Goal: Task Accomplishment & Management: Manage account settings

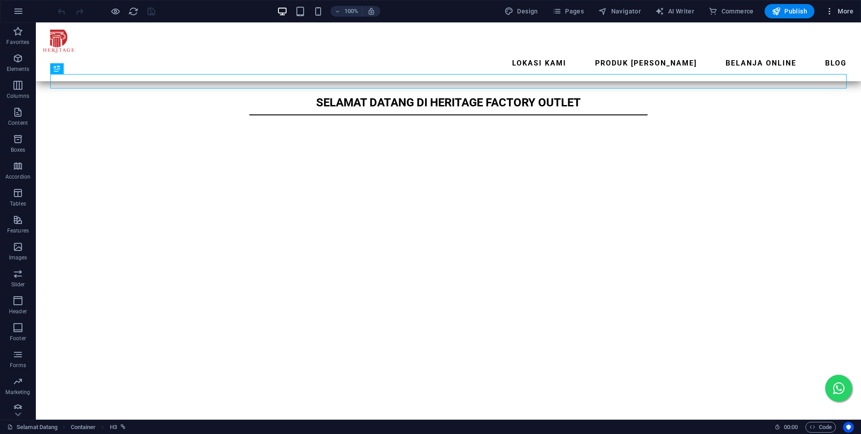
click at [842, 12] on span "More" at bounding box center [839, 11] width 28 height 9
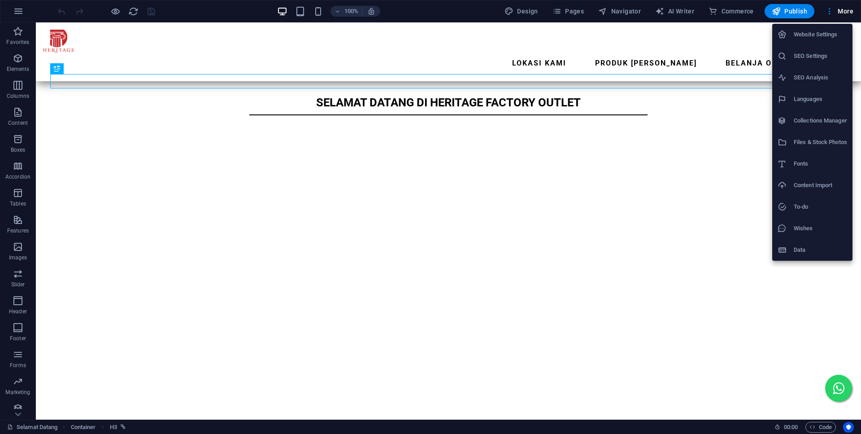
click at [811, 39] on h6 "Website Settings" at bounding box center [819, 34] width 53 height 11
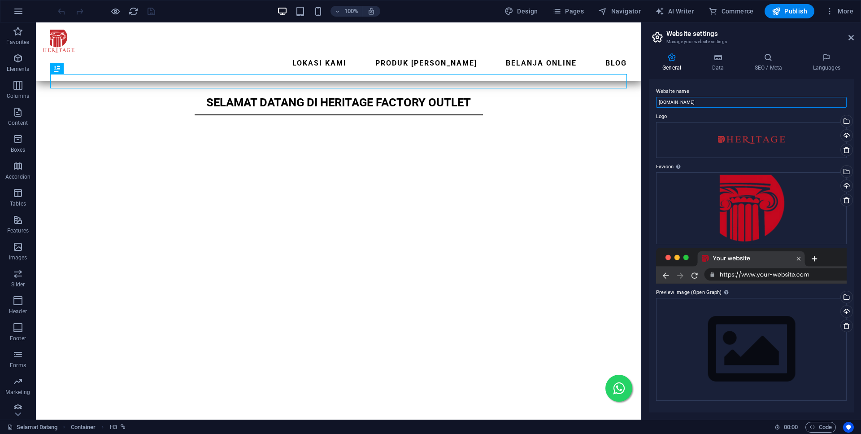
drag, startPoint x: 669, startPoint y: 101, endPoint x: 594, endPoint y: 104, distance: 74.5
click at [656, 104] on input "[DOMAIN_NAME]" at bounding box center [751, 102] width 191 height 11
type input "[DOMAIN_NAME]"
click at [723, 62] on h4 "Data" at bounding box center [719, 62] width 43 height 19
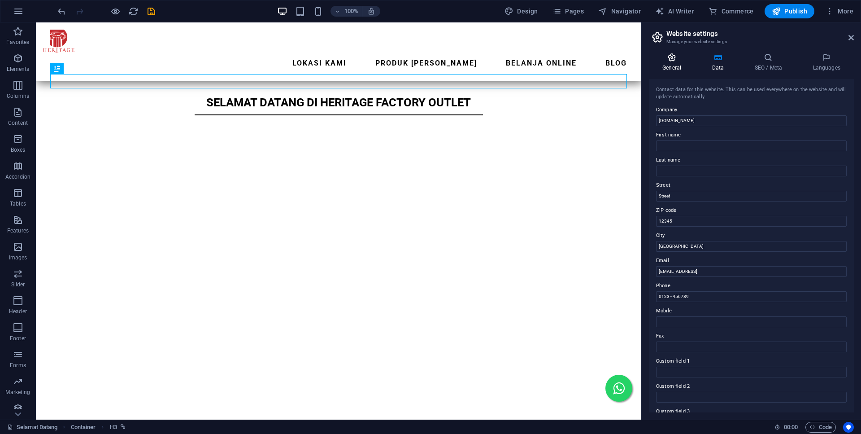
click at [683, 54] on icon at bounding box center [672, 57] width 46 height 9
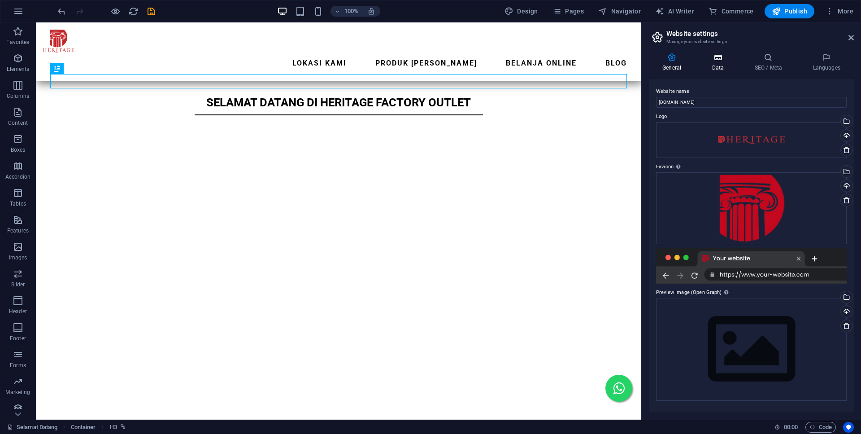
click at [723, 63] on h4 "Data" at bounding box center [719, 62] width 43 height 19
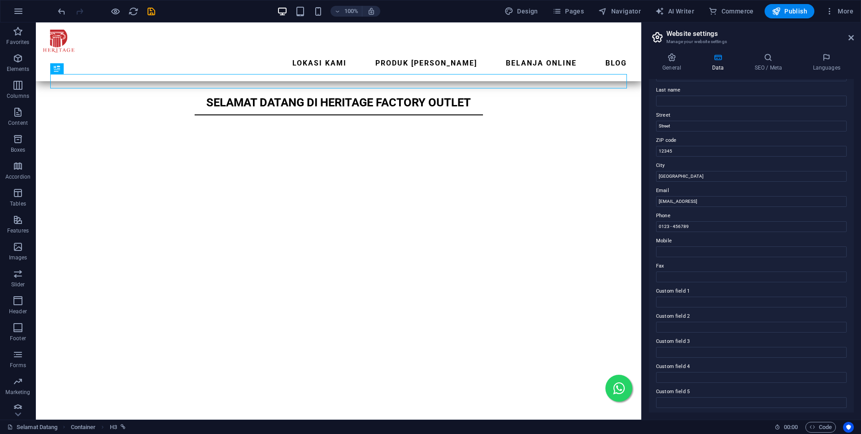
scroll to position [98, 0]
drag, startPoint x: 743, startPoint y: 195, endPoint x: 640, endPoint y: 184, distance: 103.7
click at [656, 193] on input "0123 - 456789" at bounding box center [751, 198] width 191 height 11
type input "022-4267707"
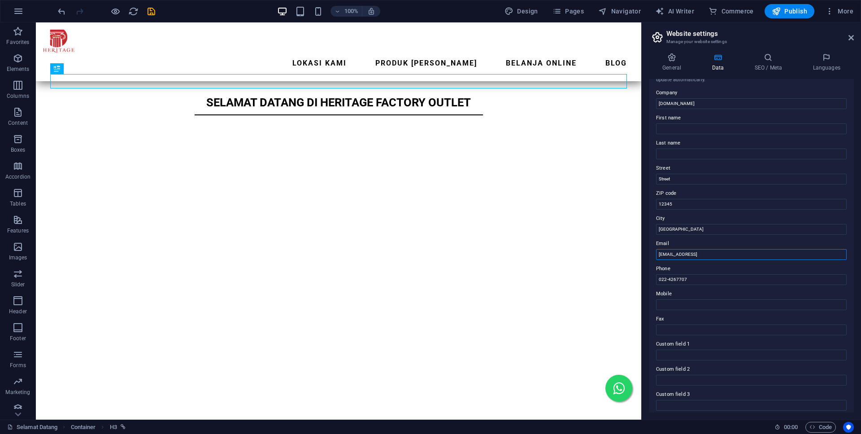
drag, startPoint x: 802, startPoint y: 250, endPoint x: 562, endPoint y: 256, distance: 240.4
click at [656, 256] on input "[EMAIL_ADDRESS]" at bounding box center [751, 254] width 191 height 11
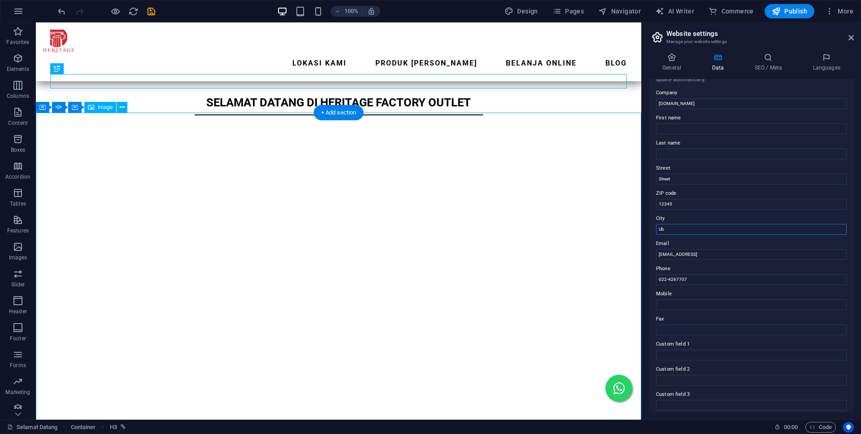
type input "U"
type input "[GEOGRAPHIC_DATA]"
type input "40115"
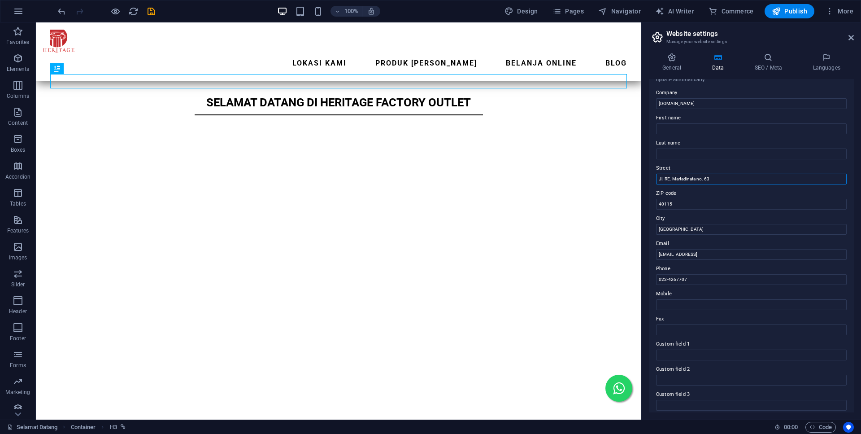
scroll to position [0, 0]
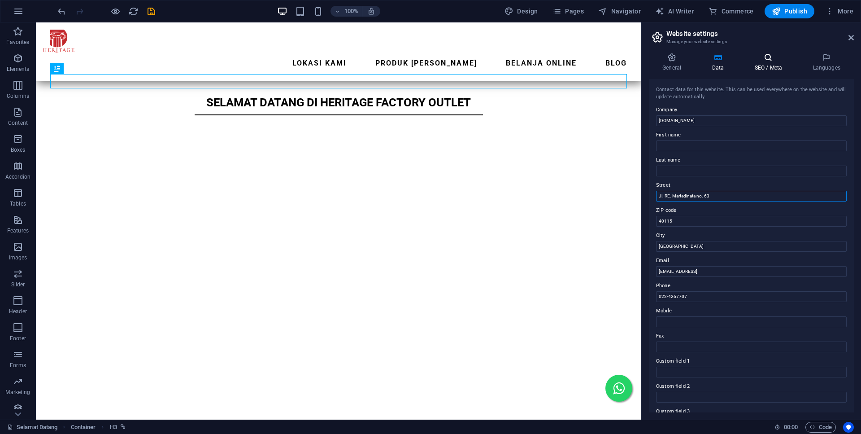
type input "Jl. RE. Martadinata no. 63"
click at [767, 61] on icon at bounding box center [768, 57] width 55 height 9
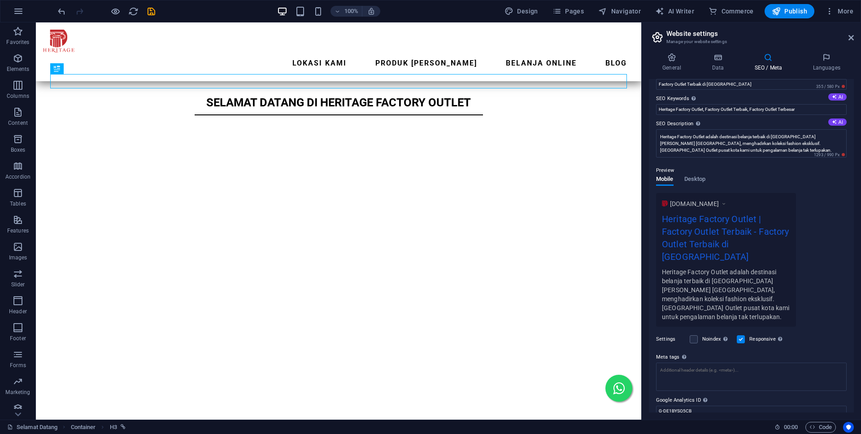
scroll to position [58, 0]
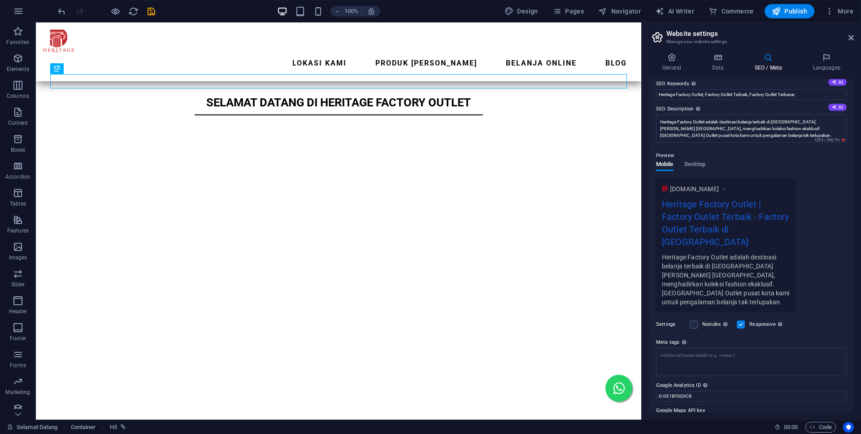
click at [709, 319] on label "Noindex Instruct search engines to exclude this website from search results." at bounding box center [716, 324] width 29 height 11
click at [0, 0] on input "Noindex Instruct search engines to exclude this website from search results." at bounding box center [0, 0] width 0 height 0
click at [707, 319] on label "Noindex Instruct search engines to exclude this website from search results." at bounding box center [716, 324] width 29 height 11
click at [0, 0] on input "Noindex Instruct search engines to exclude this website from search results." at bounding box center [0, 0] width 0 height 0
click at [740, 320] on label at bounding box center [741, 324] width 8 height 8
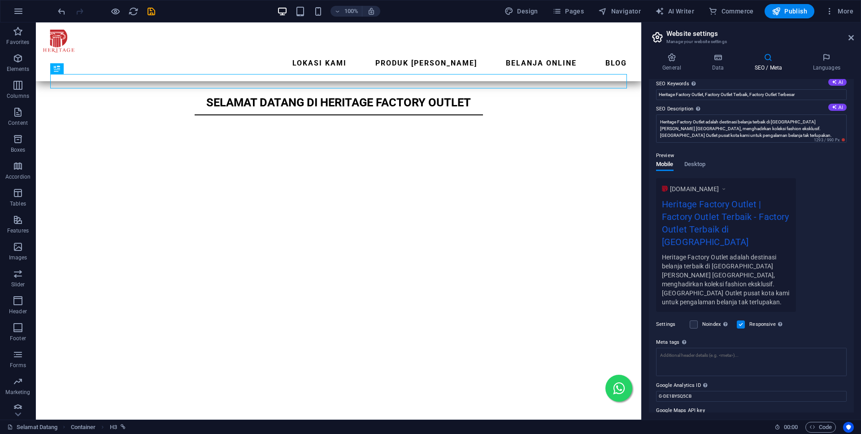
click at [0, 0] on input "Responsive Determine whether the website should be responsive based on screen r…" at bounding box center [0, 0] width 0 height 0
click at [740, 320] on label at bounding box center [741, 324] width 8 height 8
click at [0, 0] on input "Responsive Determine whether the website should be responsive based on screen r…" at bounding box center [0, 0] width 0 height 0
drag, startPoint x: 712, startPoint y: 373, endPoint x: 542, endPoint y: 372, distance: 169.9
click at [656, 390] on input "G-DE1BYSQ5CB" at bounding box center [751, 395] width 191 height 11
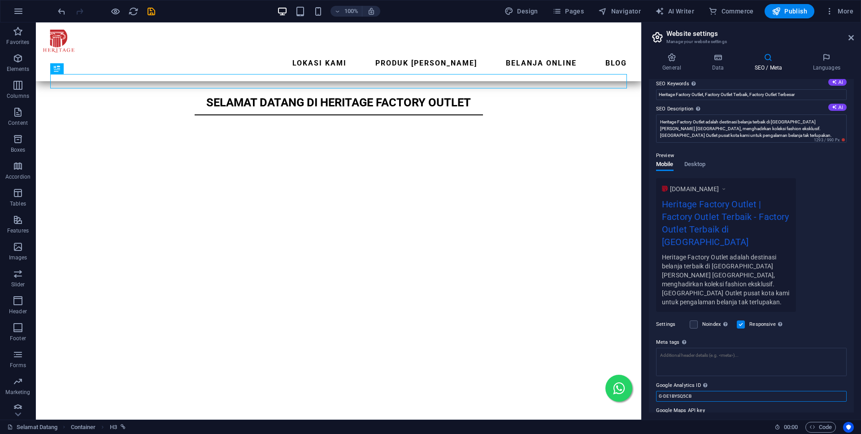
click at [721, 390] on input "G-DE1BYSQ5CB" at bounding box center [751, 395] width 191 height 11
click at [707, 416] on input "Google Maps API key" at bounding box center [751, 421] width 191 height 11
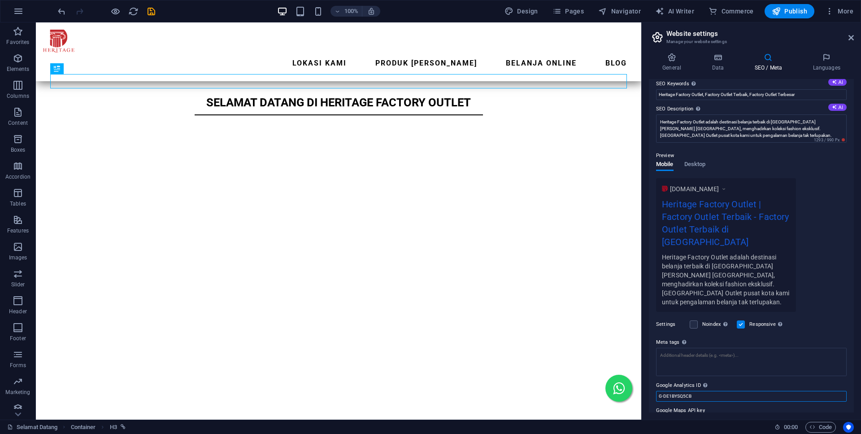
click at [705, 390] on input "G-DE1BYSQ5CB" at bounding box center [751, 395] width 191 height 11
drag, startPoint x: 705, startPoint y: 373, endPoint x: 584, endPoint y: 372, distance: 120.6
click at [656, 390] on input "G-DE1BYSQ5CB" at bounding box center [751, 395] width 191 height 11
click at [724, 390] on input "G-DE1BYSQ5CB" at bounding box center [751, 395] width 191 height 11
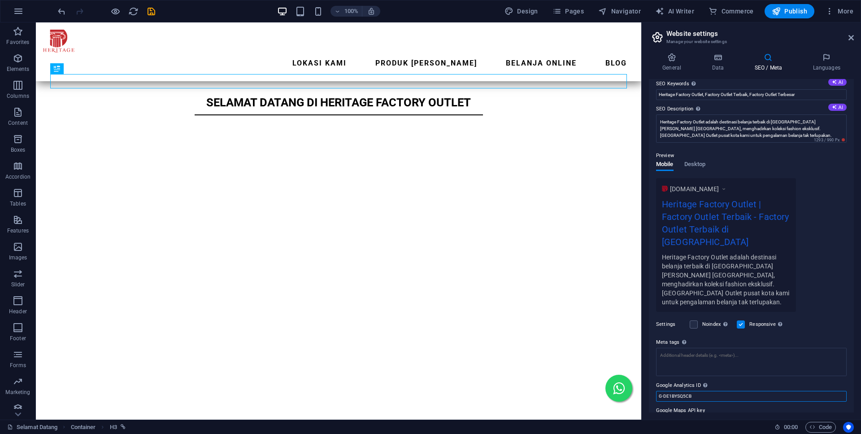
drag, startPoint x: 647, startPoint y: 375, endPoint x: 555, endPoint y: 375, distance: 91.9
click at [656, 390] on input "G-DE1BYSQ5CB" at bounding box center [751, 395] width 191 height 11
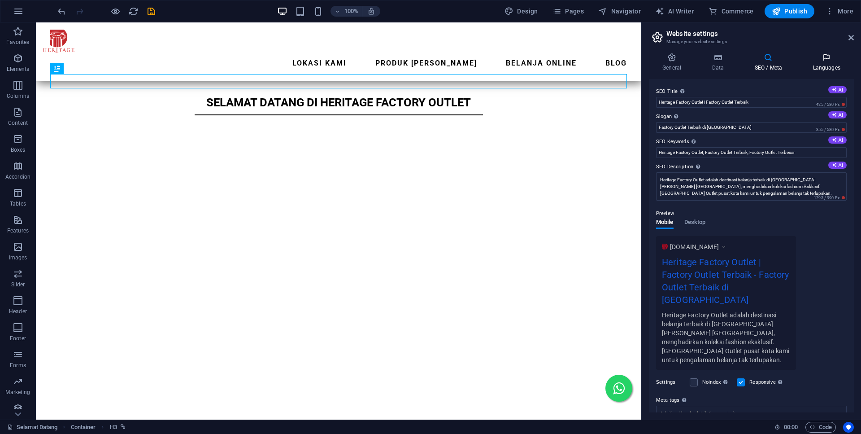
click at [825, 61] on icon at bounding box center [826, 57] width 55 height 9
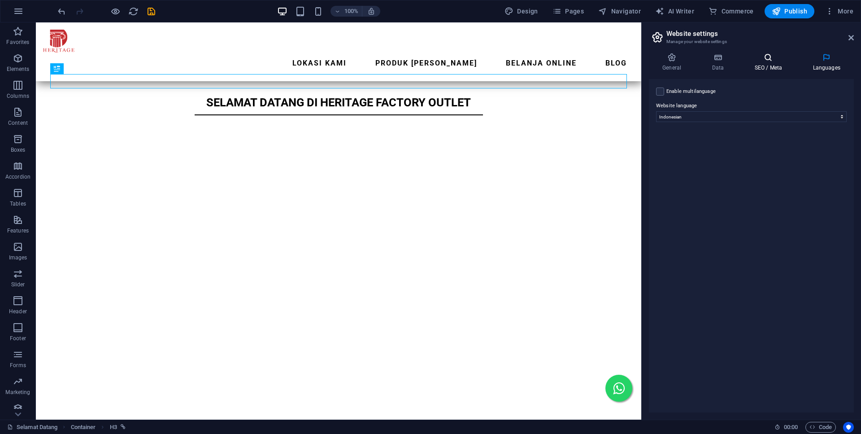
click at [773, 66] on h4 "SEO / Meta" at bounding box center [770, 62] width 58 height 19
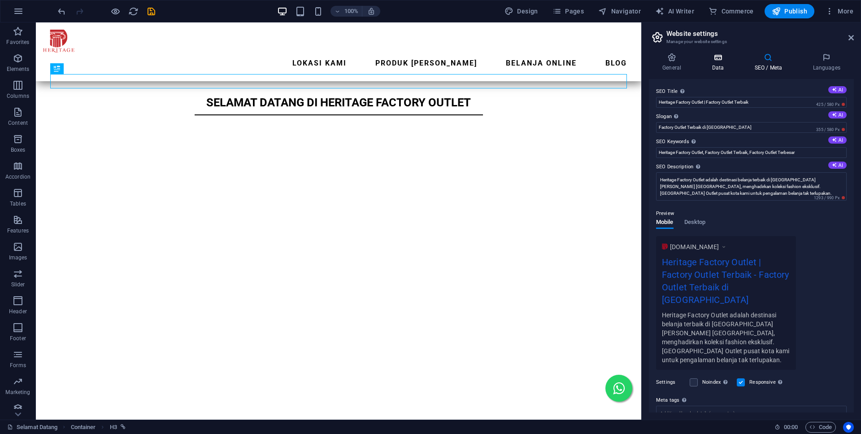
click at [724, 60] on icon at bounding box center [717, 57] width 39 height 9
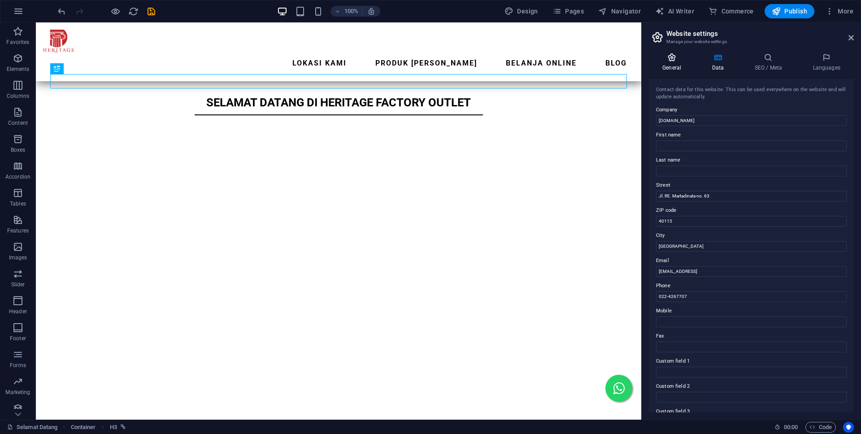
click at [668, 63] on h4 "General" at bounding box center [673, 62] width 49 height 19
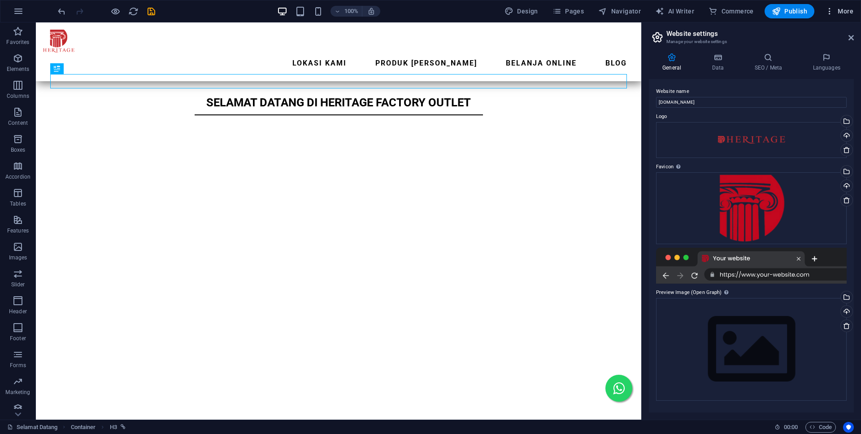
click at [834, 6] on button "More" at bounding box center [838, 11] width 35 height 14
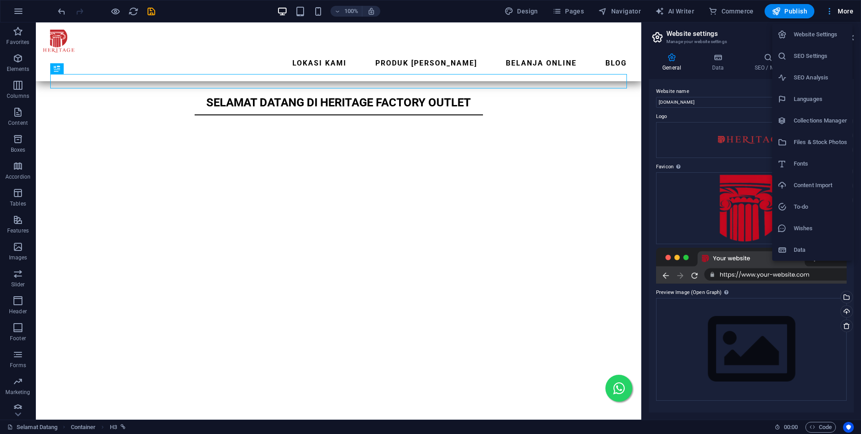
click at [839, 7] on div at bounding box center [430, 217] width 861 height 434
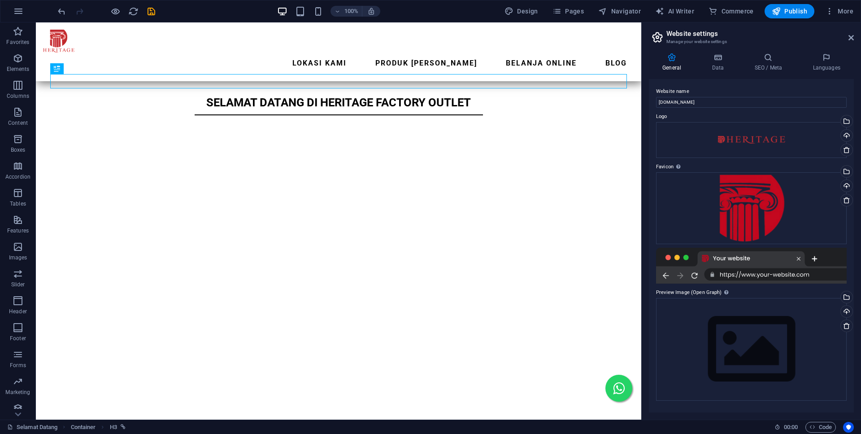
click at [845, 11] on span "More" at bounding box center [839, 11] width 28 height 9
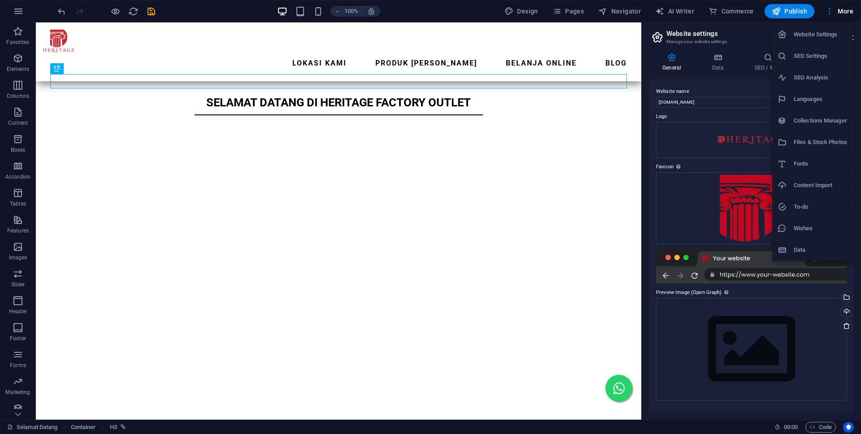
click at [819, 60] on h6 "SEO Settings" at bounding box center [819, 56] width 53 height 11
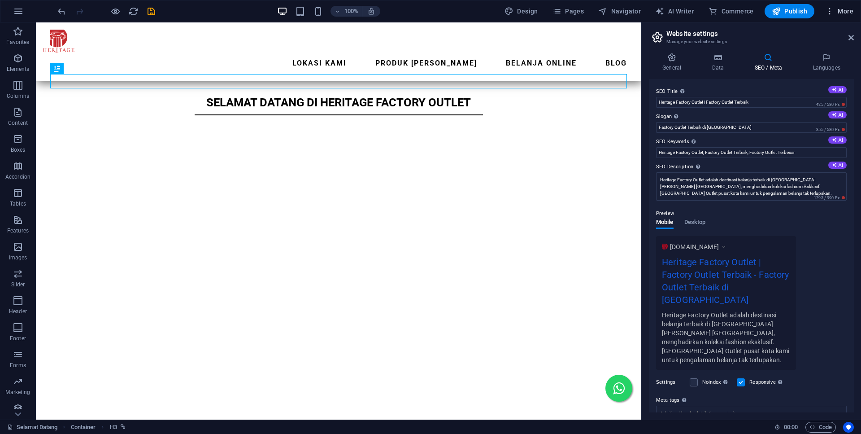
click at [837, 11] on span "More" at bounding box center [839, 11] width 28 height 9
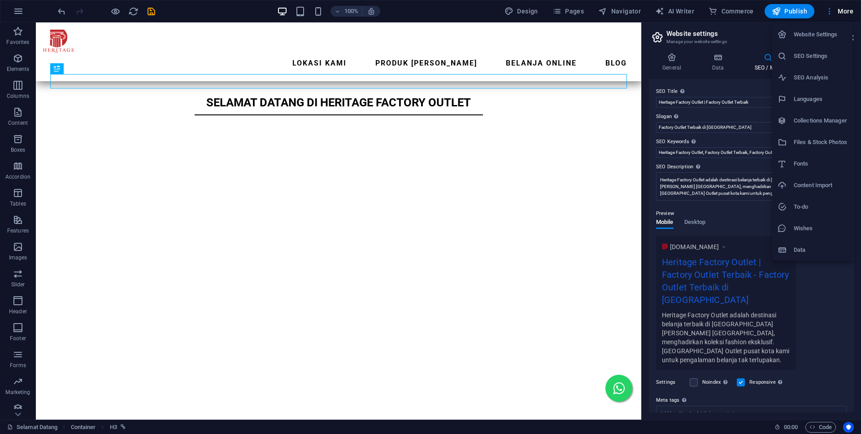
click at [823, 80] on h6 "SEO Analysis" at bounding box center [819, 77] width 53 height 11
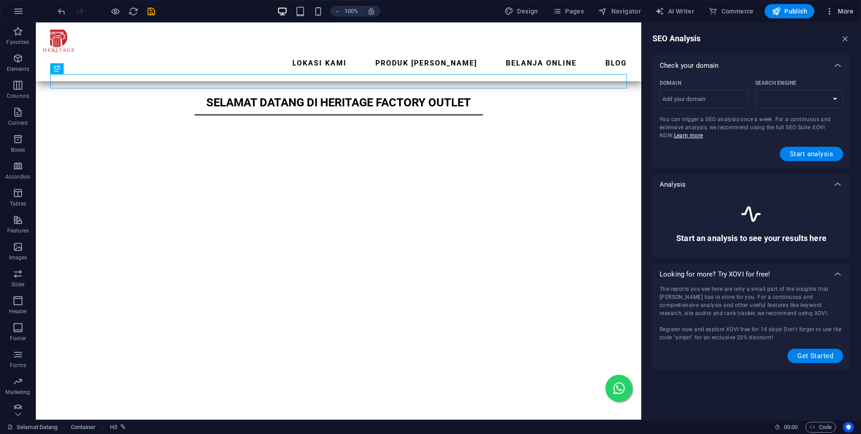
select select "[DOMAIN_NAME]"
click at [707, 103] on input "Domain ​" at bounding box center [703, 99] width 88 height 14
type input "[DOMAIN_NAME]"
select select "[DOMAIN_NAME]"
type input "[DOMAIN_NAME]"
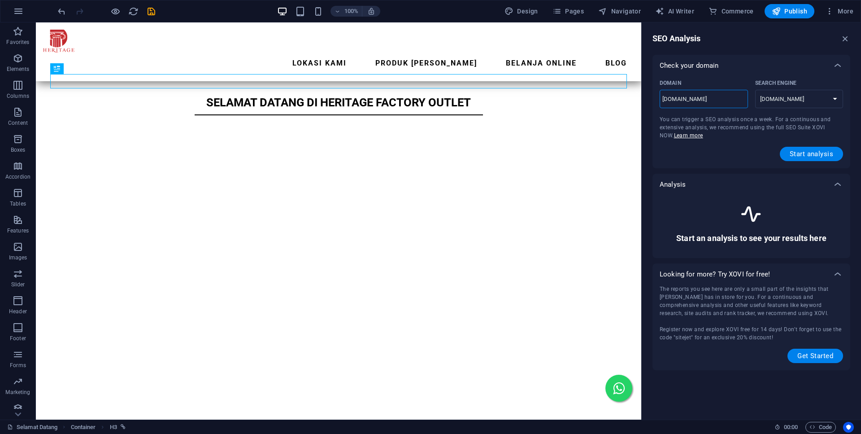
select select "[DOMAIN_NAME]"
type input "[DOMAIN_NAME]"
click at [805, 155] on span "Start analysis" at bounding box center [810, 153] width 43 height 7
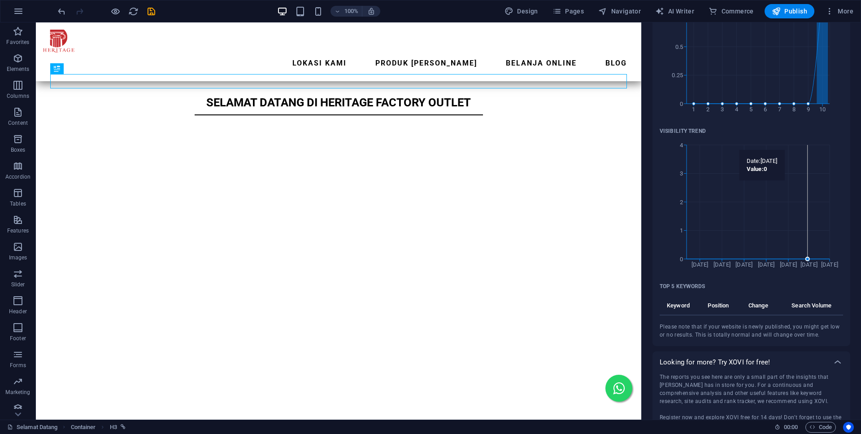
scroll to position [321, 0]
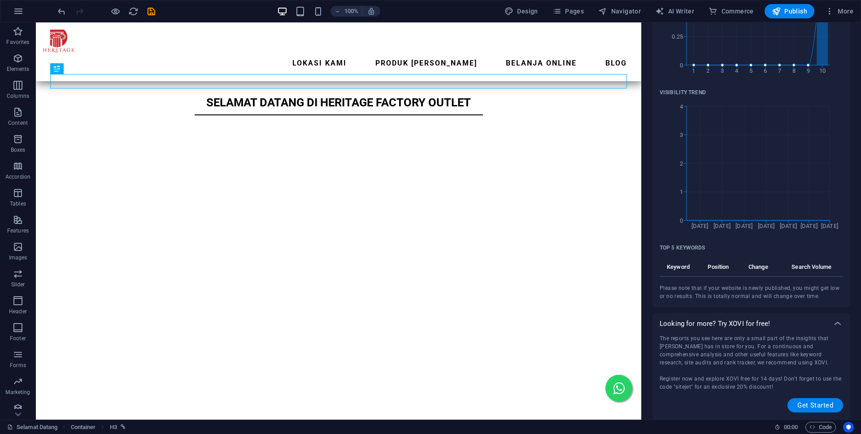
click at [678, 269] on th "Keyword" at bounding box center [681, 268] width 44 height 15
click at [689, 266] on th "Keyword" at bounding box center [681, 268] width 44 height 15
click at [730, 266] on th "Position" at bounding box center [720, 268] width 33 height 15
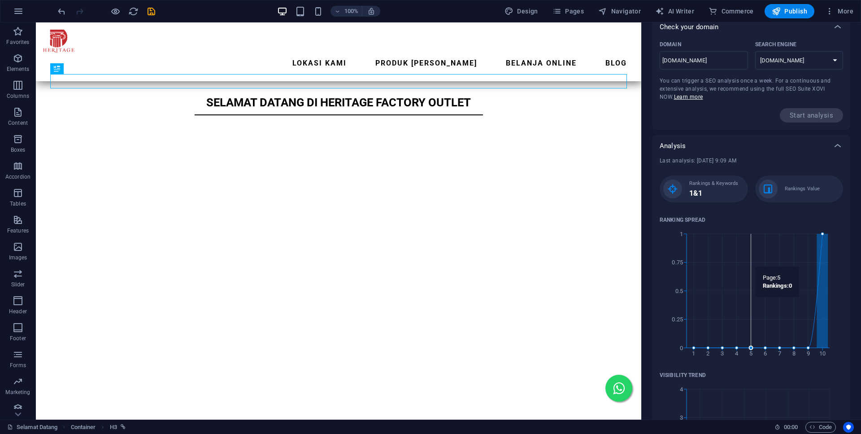
scroll to position [0, 0]
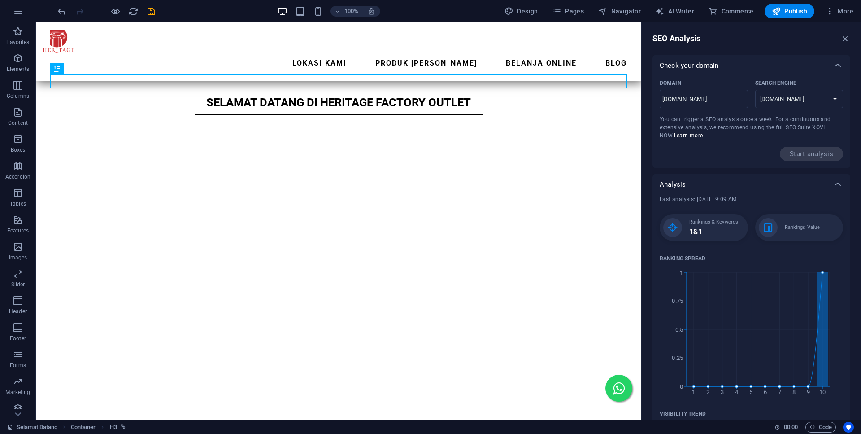
click at [852, 32] on div "SEO Analysis Check your domain Domain [DOMAIN_NAME] ​ Search Engine [DOMAIN_NAM…" at bounding box center [751, 220] width 219 height 397
click at [852, 14] on span "More" at bounding box center [839, 11] width 28 height 9
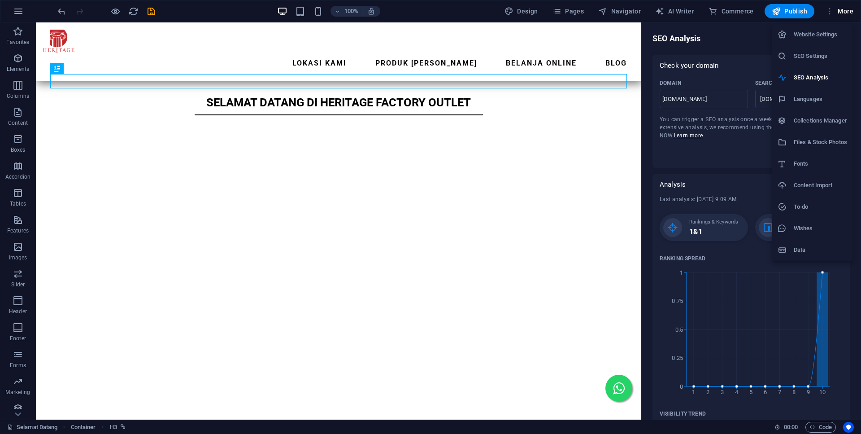
click at [818, 118] on h6 "Collections Manager" at bounding box center [819, 120] width 53 height 11
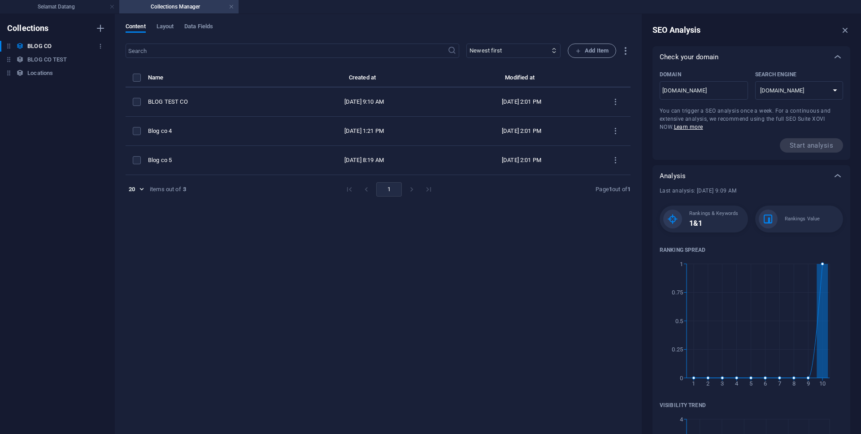
click at [40, 48] on h6 "BLOG CO" at bounding box center [39, 46] width 24 height 11
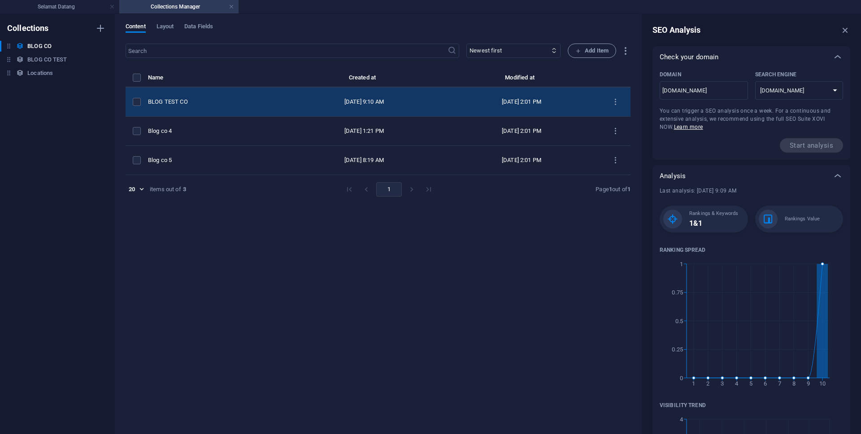
click at [179, 101] on div "BLOG TEST CO" at bounding box center [213, 102] width 130 height 8
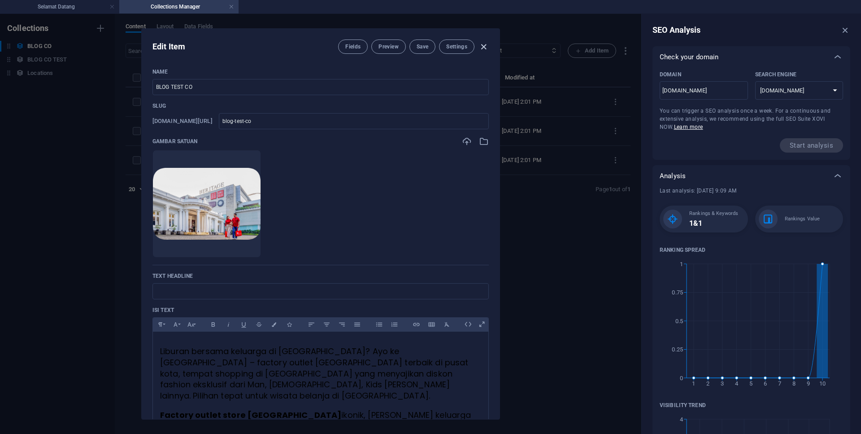
click at [479, 43] on icon "button" at bounding box center [483, 47] width 10 height 10
type input "[DATE]"
type input "blog-test-co"
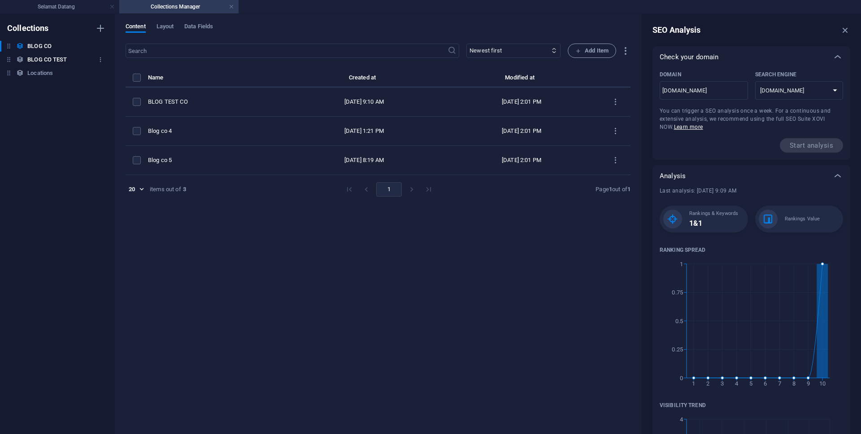
click at [40, 55] on h6 "BLOG CO TEST" at bounding box center [46, 59] width 39 height 11
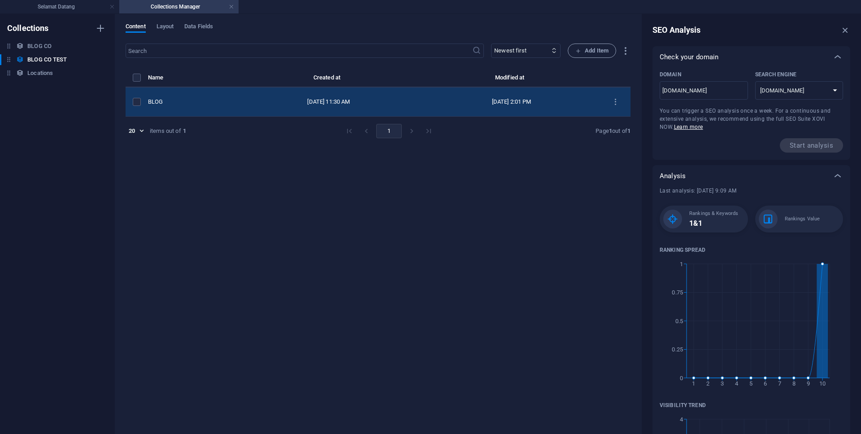
click at [234, 98] on td "[DATE] 11:30 AM" at bounding box center [328, 101] width 188 height 29
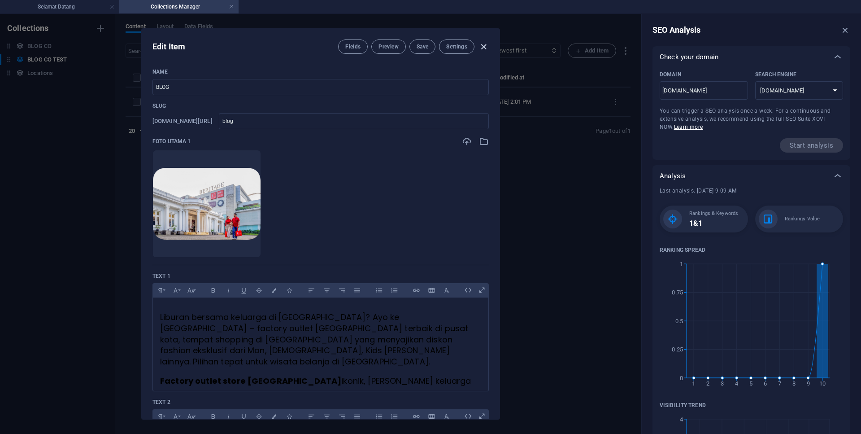
click at [479, 44] on icon "button" at bounding box center [483, 47] width 10 height 10
type input "blog"
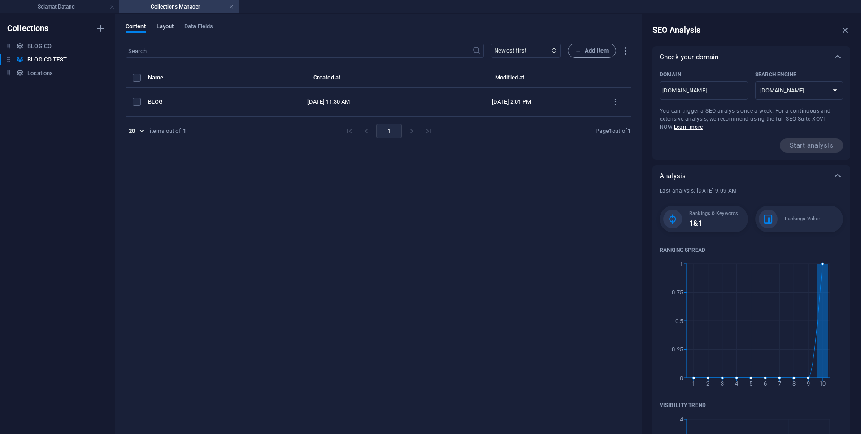
click at [167, 23] on span "Layout" at bounding box center [164, 27] width 17 height 13
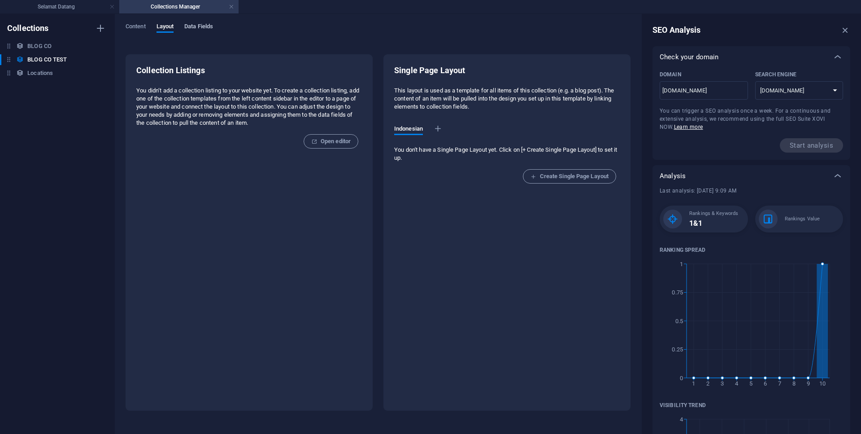
click at [207, 25] on span "Data Fields" at bounding box center [198, 27] width 29 height 13
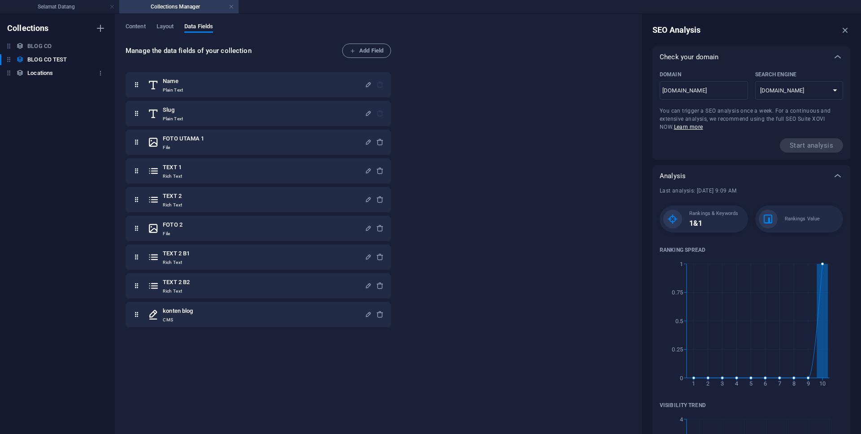
click at [60, 71] on div "Locations Locations" at bounding box center [53, 73] width 106 height 11
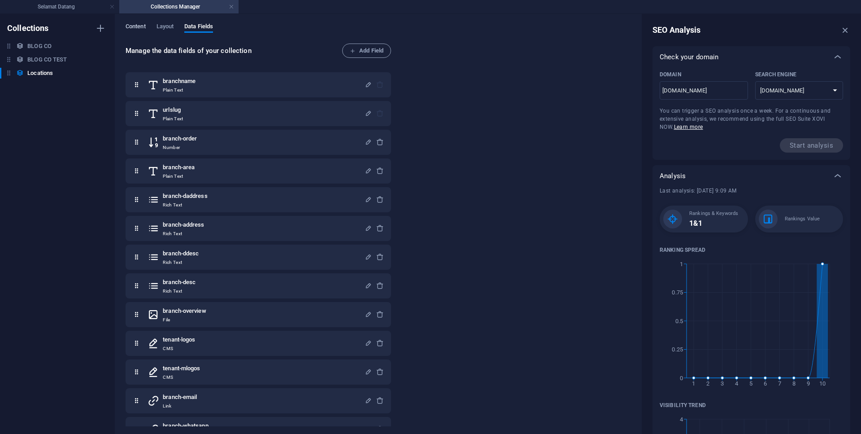
click at [139, 26] on span "Content" at bounding box center [136, 27] width 20 height 13
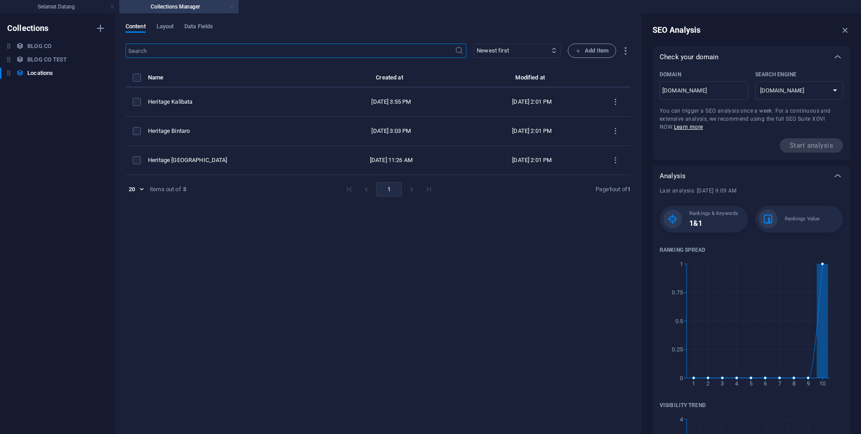
click at [230, 5] on link at bounding box center [231, 7] width 5 height 9
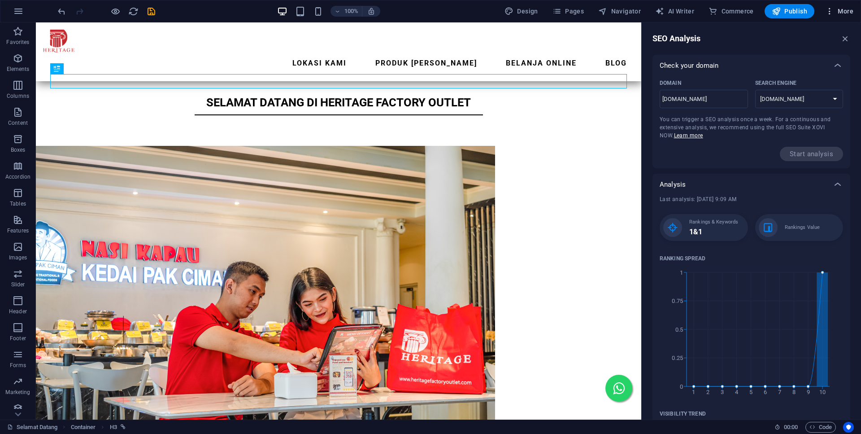
click at [845, 11] on span "More" at bounding box center [839, 11] width 28 height 9
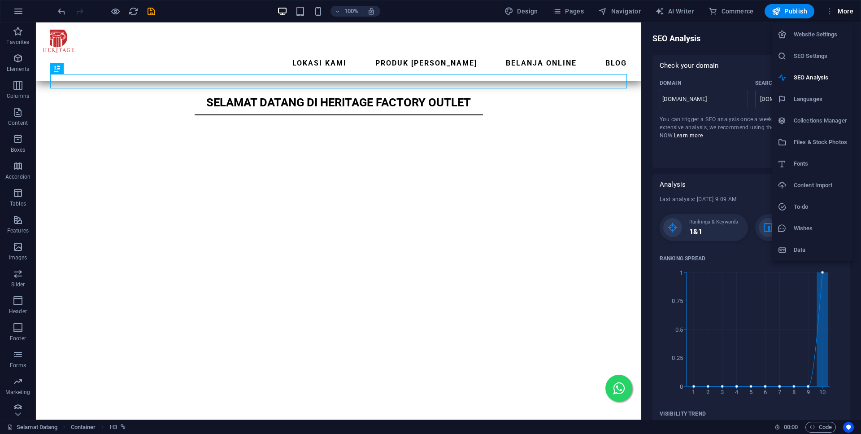
click at [829, 101] on h6 "Languages" at bounding box center [819, 99] width 53 height 11
select select "70"
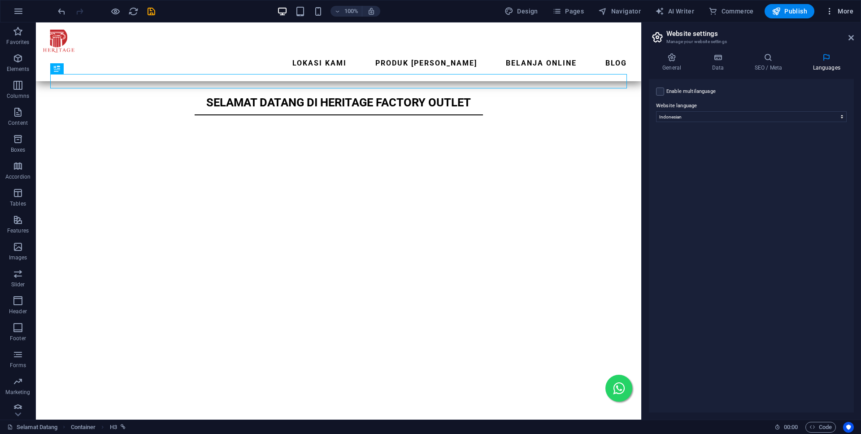
click at [836, 13] on span "More" at bounding box center [839, 11] width 28 height 9
click at [818, 120] on h6 "Collections Manager" at bounding box center [819, 120] width 53 height 11
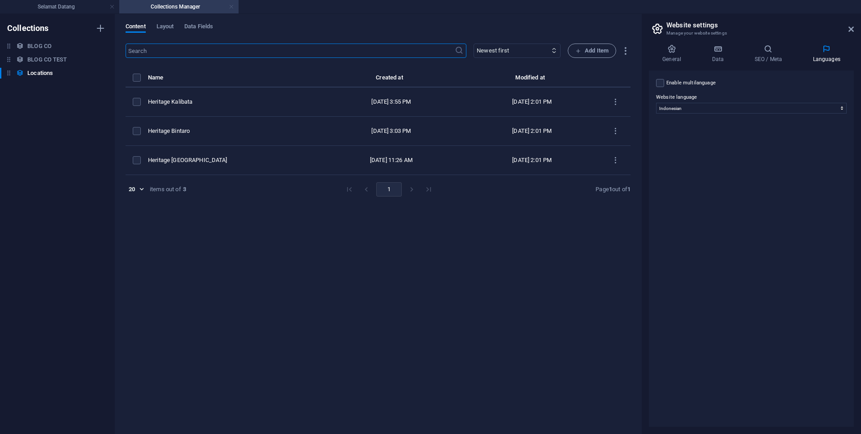
click at [232, 5] on link at bounding box center [231, 7] width 5 height 9
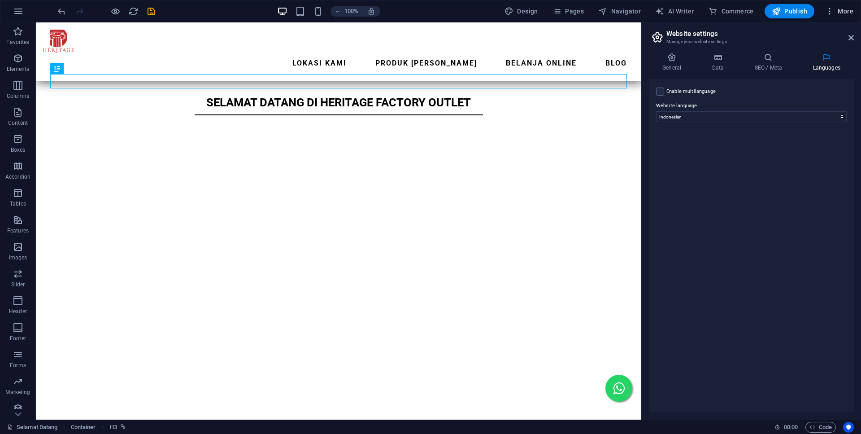
click at [838, 8] on span "More" at bounding box center [839, 11] width 28 height 9
click at [823, 142] on h6 "Files & Stock Photos" at bounding box center [819, 142] width 53 height 11
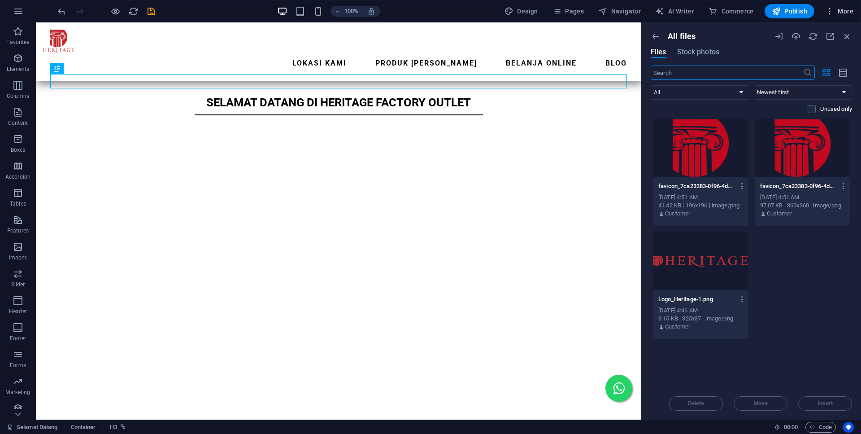
click at [843, 11] on span "More" at bounding box center [839, 11] width 28 height 9
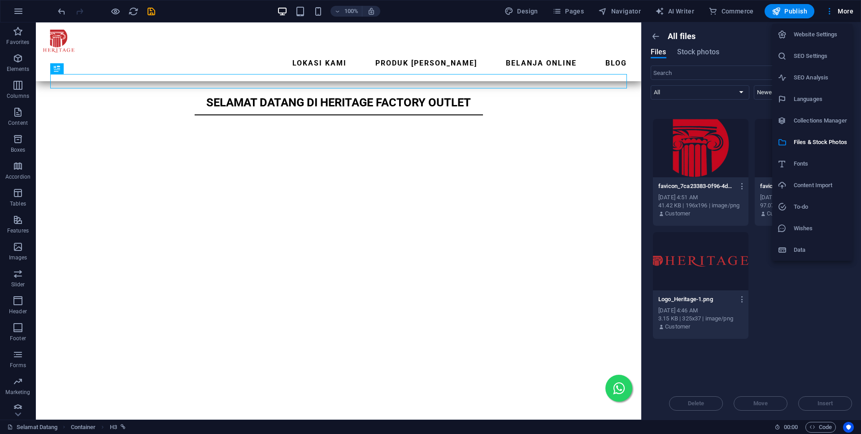
click at [815, 159] on h6 "Fonts" at bounding box center [819, 163] width 53 height 11
select select "popularity"
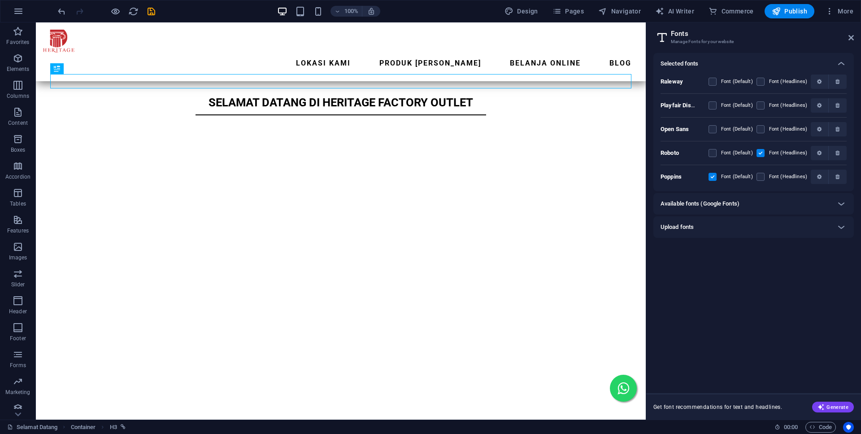
click at [741, 201] on div "Available fonts (Google Fonts)" at bounding box center [745, 203] width 170 height 11
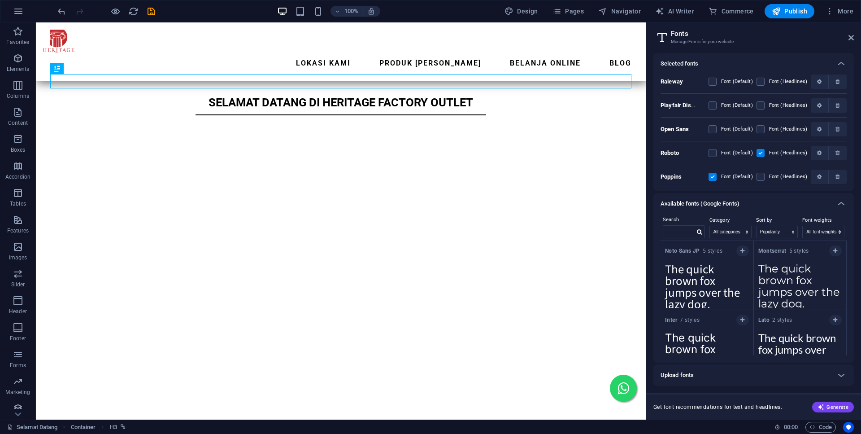
click at [744, 202] on div "Available fonts (Google Fonts)" at bounding box center [745, 203] width 170 height 11
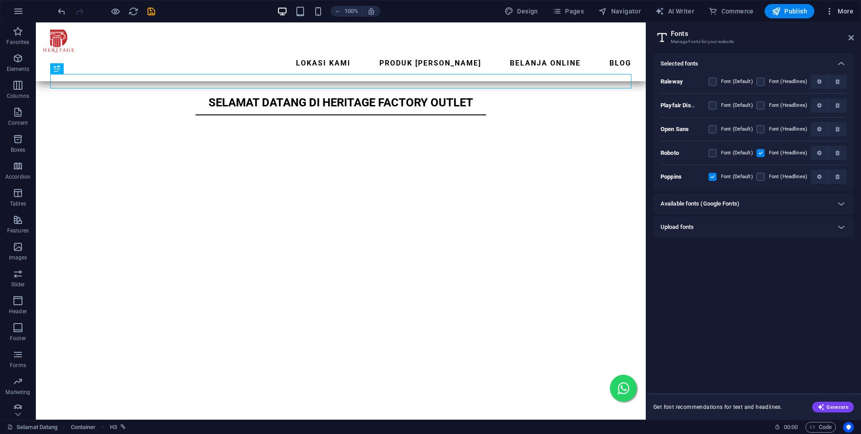
click at [844, 9] on span "More" at bounding box center [839, 11] width 28 height 9
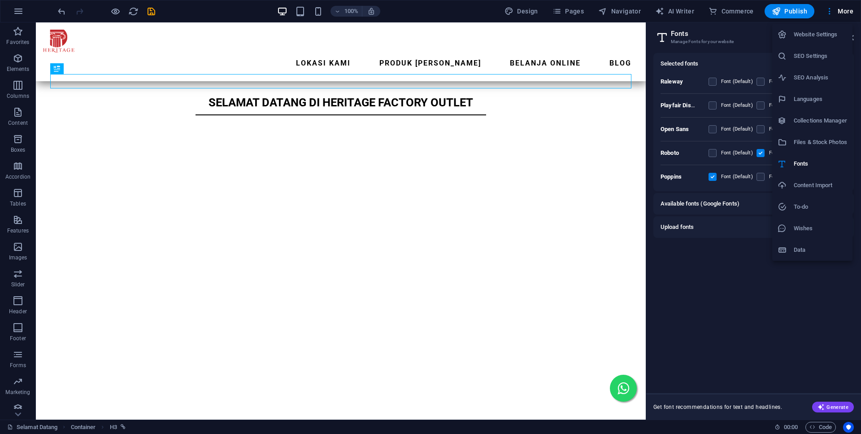
click at [827, 185] on h6 "Content Import" at bounding box center [819, 185] width 53 height 11
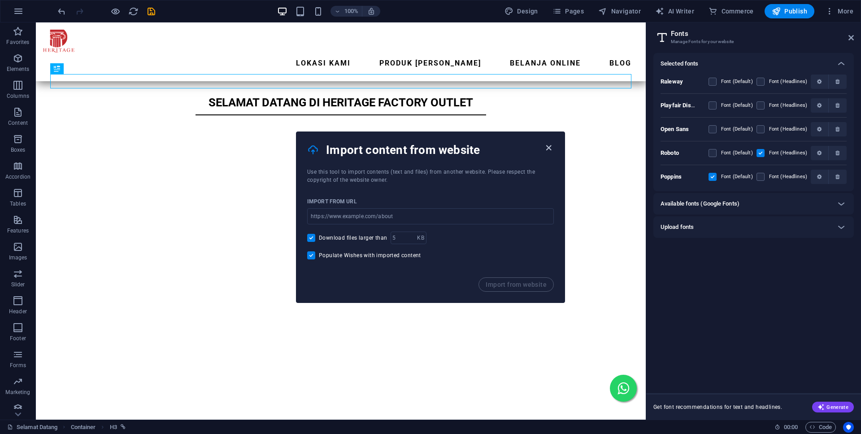
click at [551, 149] on icon "button" at bounding box center [548, 148] width 10 height 10
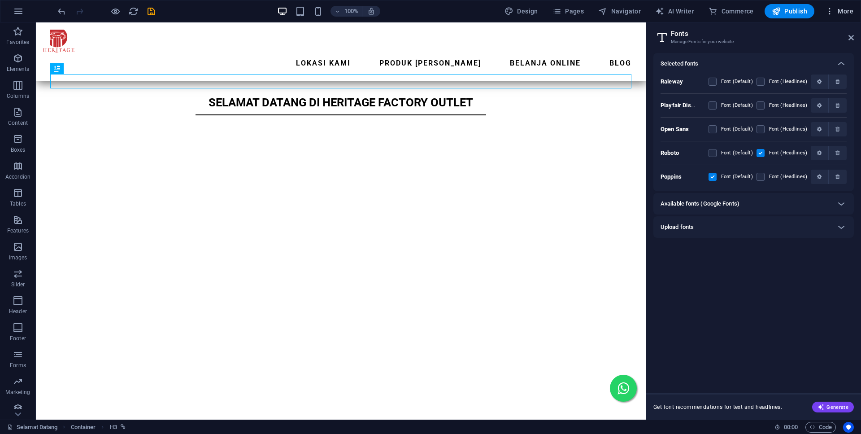
click at [851, 11] on span "More" at bounding box center [839, 11] width 28 height 9
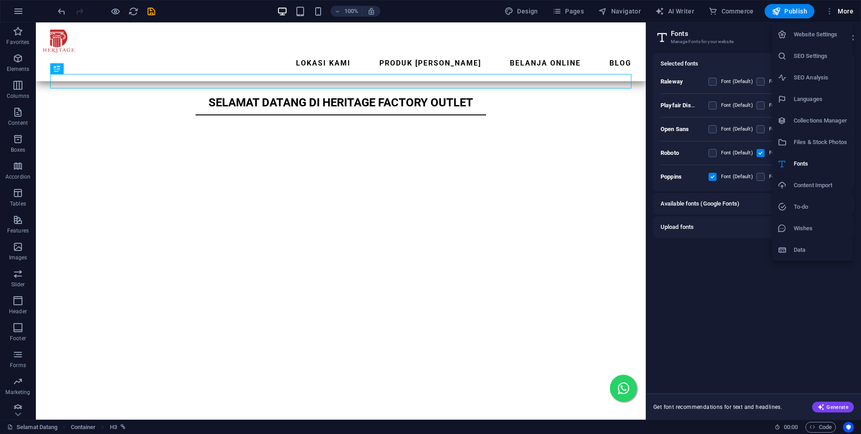
click at [811, 210] on h6 "To-do" at bounding box center [819, 206] width 53 height 11
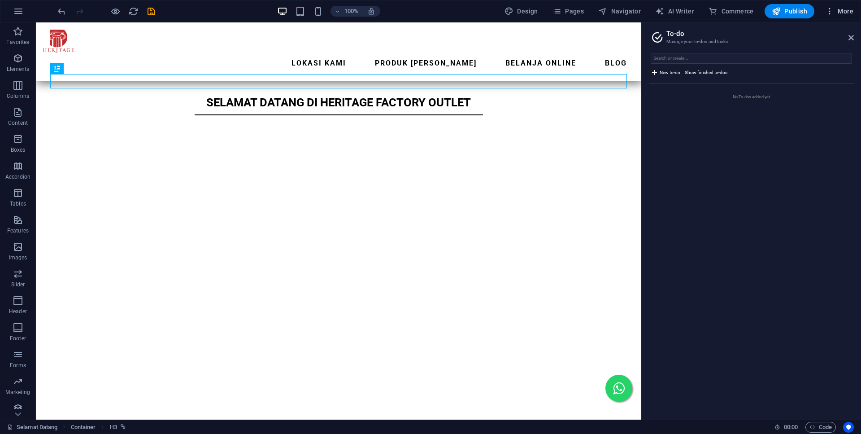
click at [837, 7] on span "More" at bounding box center [839, 11] width 28 height 9
click at [807, 233] on h6 "Wishes" at bounding box center [819, 228] width 53 height 11
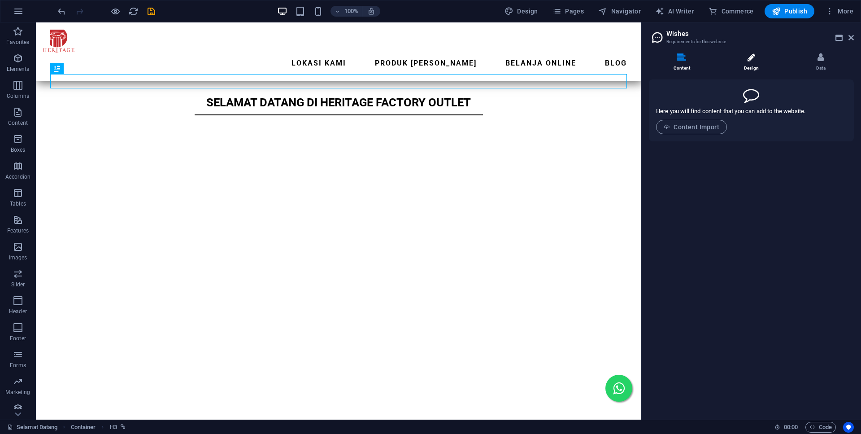
click at [735, 60] on li "Design" at bounding box center [752, 62] width 69 height 19
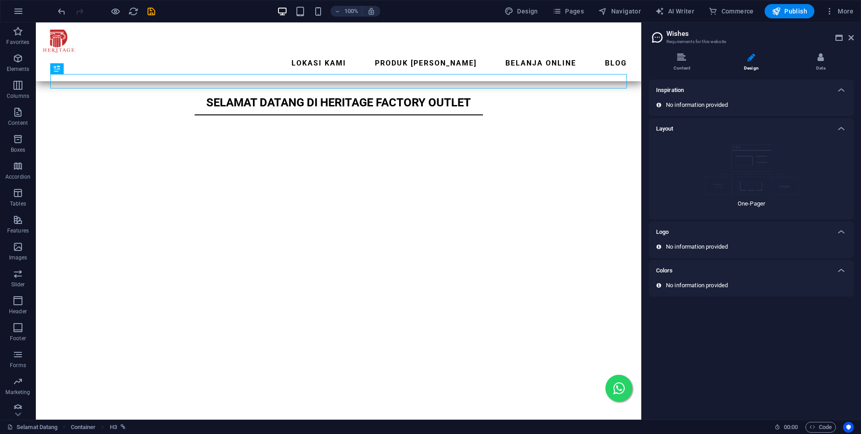
click at [746, 60] on li "Design" at bounding box center [752, 62] width 69 height 19
click at [831, 58] on li "Data" at bounding box center [821, 62] width 66 height 19
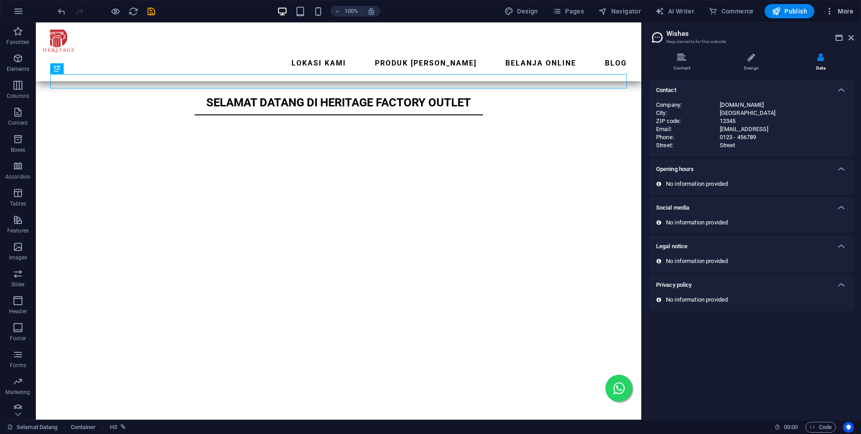
click at [837, 8] on span "More" at bounding box center [839, 11] width 28 height 9
click at [836, 30] on h6 "Website Settings" at bounding box center [819, 34] width 53 height 11
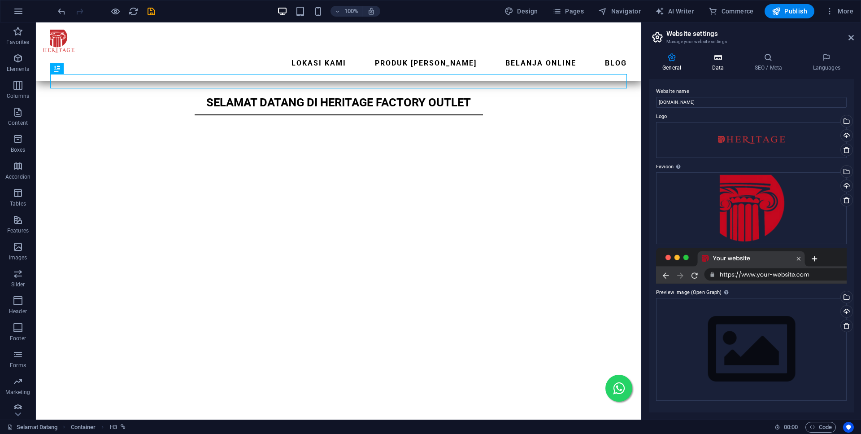
click at [703, 68] on h4 "Data" at bounding box center [719, 62] width 43 height 19
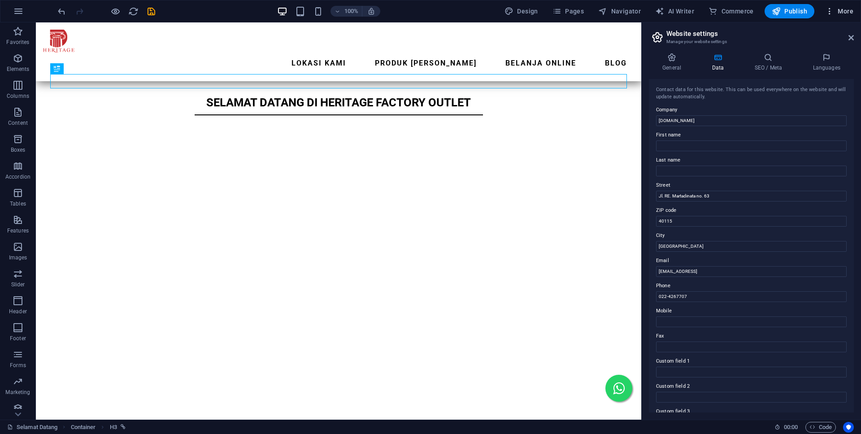
click at [846, 6] on button "More" at bounding box center [838, 11] width 35 height 14
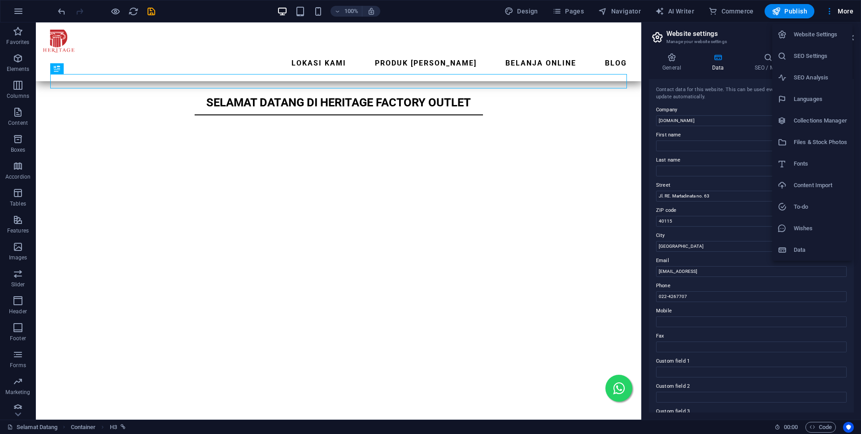
click at [809, 249] on h6 "Data" at bounding box center [819, 249] width 53 height 11
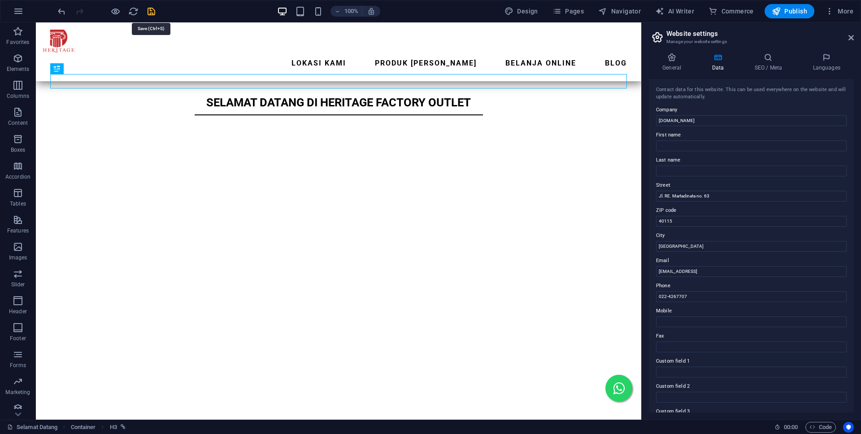
click at [155, 9] on icon "save" at bounding box center [151, 11] width 10 height 10
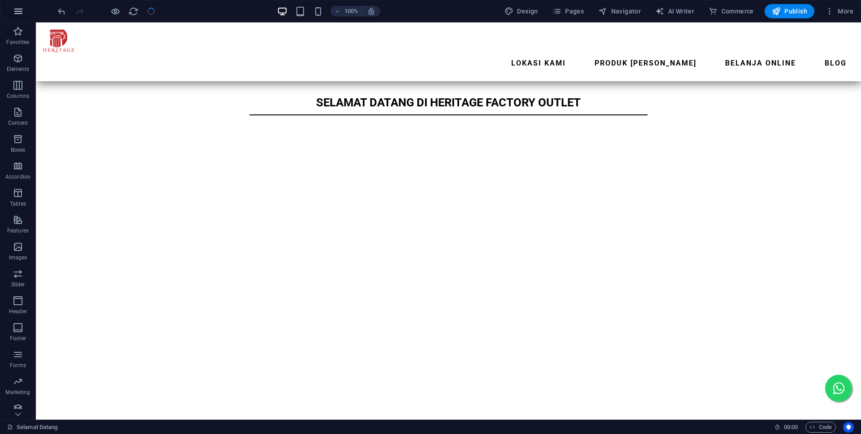
click at [20, 6] on icon "button" at bounding box center [18, 11] width 11 height 11
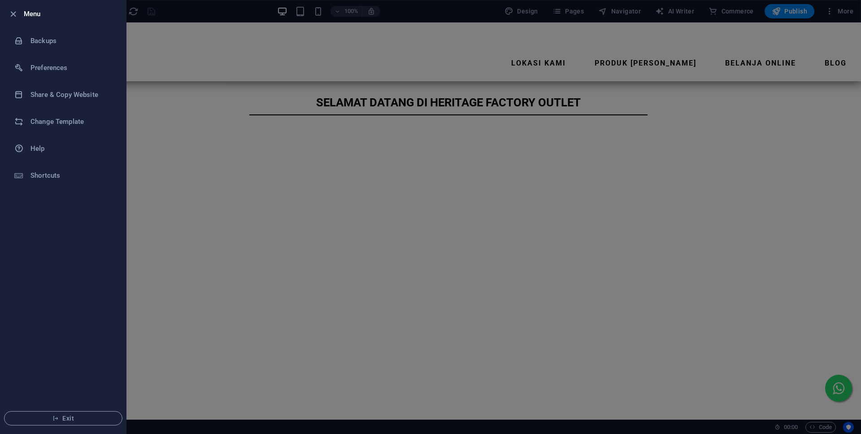
click at [184, 66] on div at bounding box center [430, 217] width 861 height 434
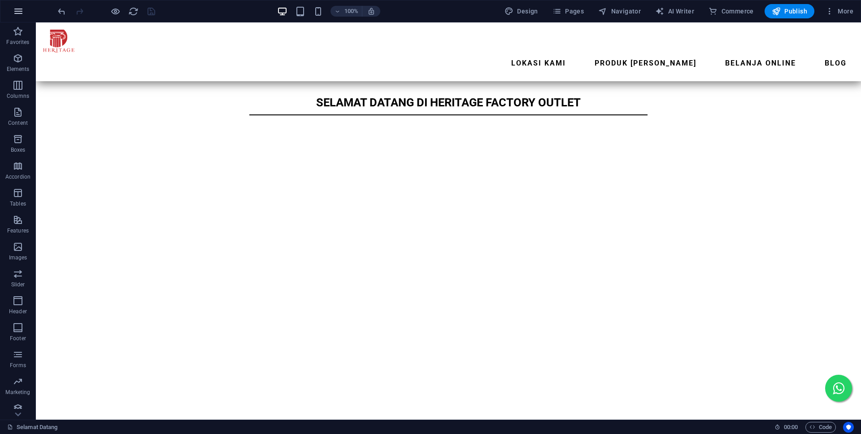
click at [16, 13] on icon "button" at bounding box center [18, 11] width 11 height 11
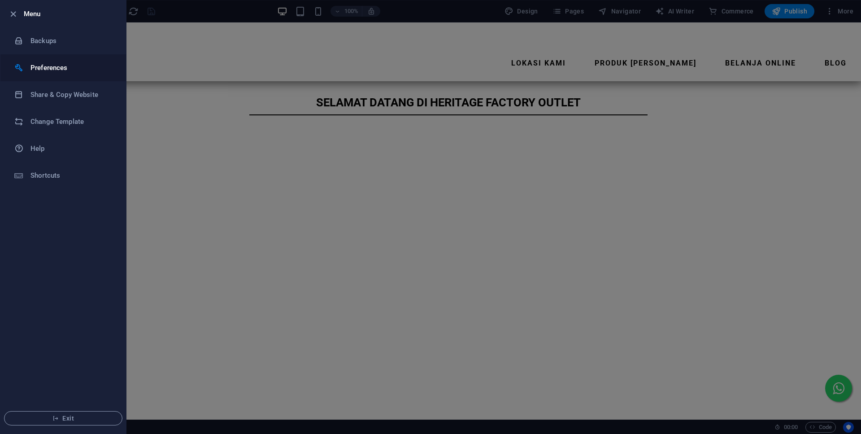
click at [53, 64] on h6 "Preferences" at bounding box center [71, 67] width 83 height 11
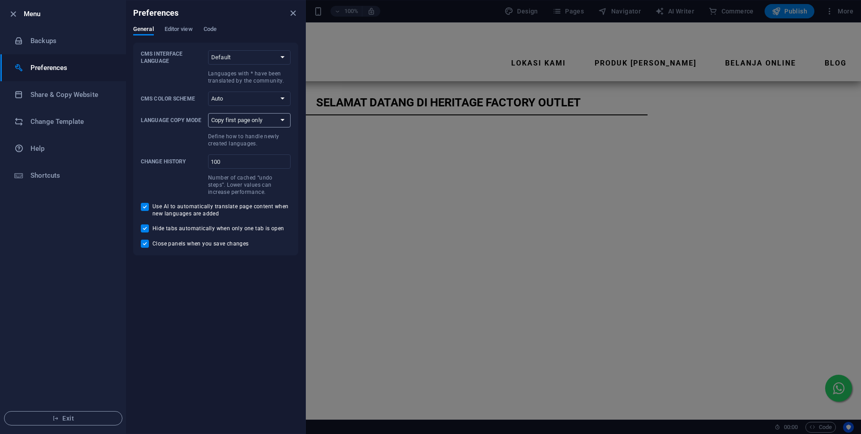
click at [208, 113] on select "Copy first page only Copy all pages" at bounding box center [249, 120] width 82 height 14
click at [258, 119] on select "Copy first page only Copy all pages" at bounding box center [249, 120] width 82 height 14
drag, startPoint x: 175, startPoint y: 43, endPoint x: 180, endPoint y: 35, distance: 9.2
click at [176, 43] on div "CMS Interface Language Default Deutsch English Español Suomi* Français Magyar I…" at bounding box center [215, 149] width 165 height 212
click at [180, 35] on div "General Editor view Code" at bounding box center [215, 34] width 165 height 17
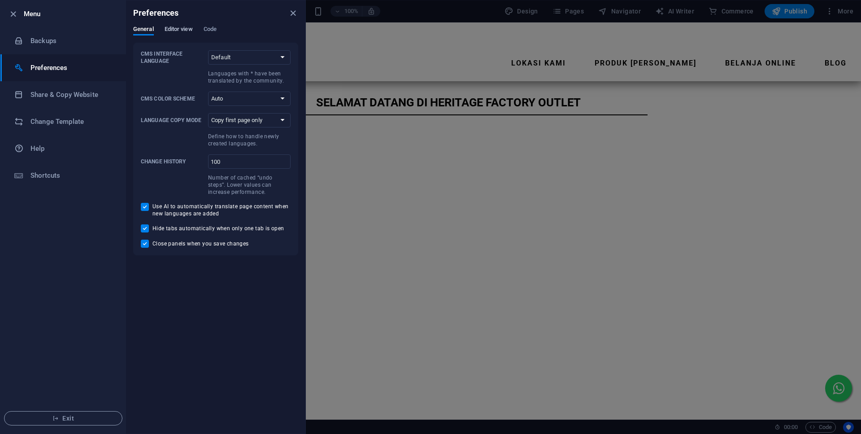
click at [180, 30] on span "Editor view" at bounding box center [179, 30] width 28 height 13
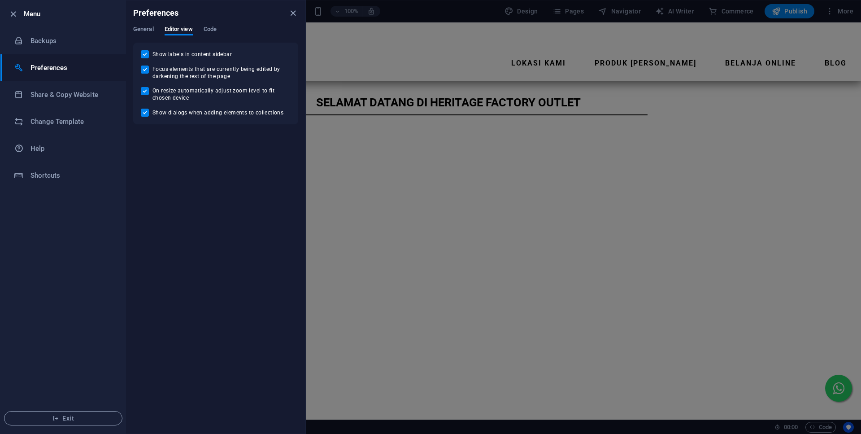
click at [221, 23] on div "Preferences" at bounding box center [215, 12] width 179 height 25
click at [221, 24] on div "Preferences" at bounding box center [215, 12] width 179 height 25
click at [216, 25] on div "Preferences" at bounding box center [215, 12] width 179 height 25
click at [214, 28] on span "Code" at bounding box center [210, 30] width 13 height 13
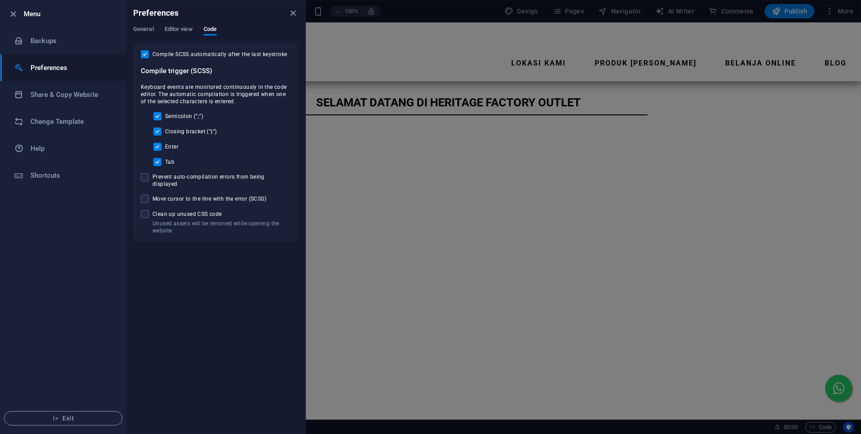
click at [147, 55] on input "Compile SCSS automatically after the last keystroke" at bounding box center [147, 54] width 12 height 8
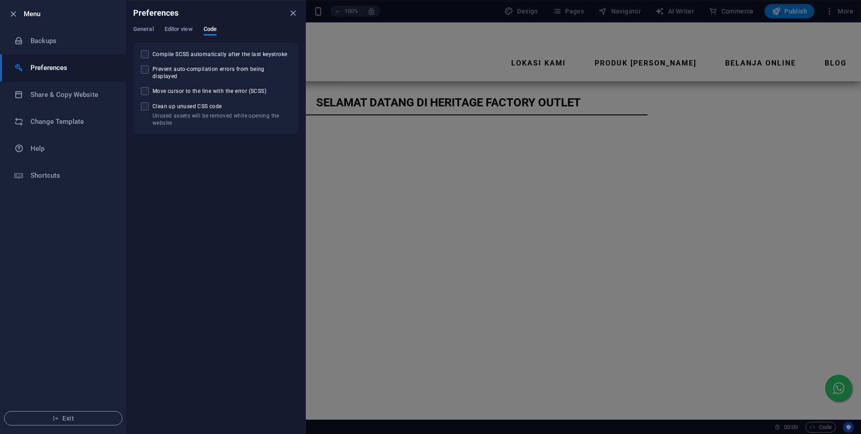
click at [147, 55] on span at bounding box center [145, 54] width 8 height 8
click at [147, 55] on input "Compile SCSS automatically after the last keystroke" at bounding box center [147, 54] width 12 height 8
checkbox input "true"
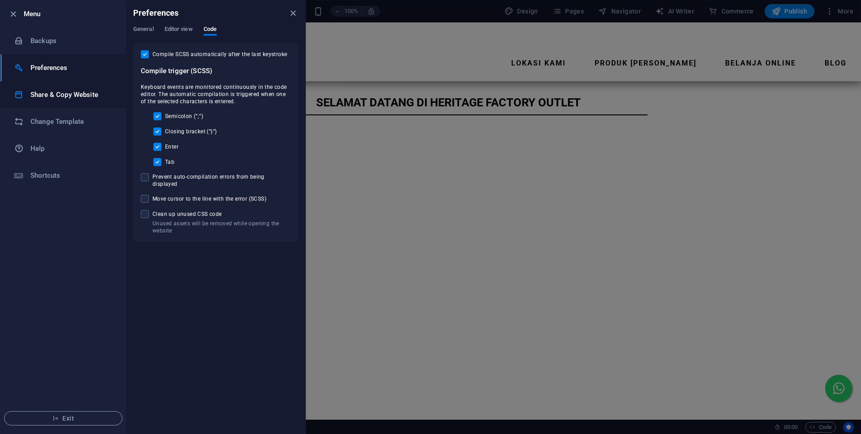
click at [60, 103] on li "Share & Copy Website" at bounding box center [63, 94] width 126 height 27
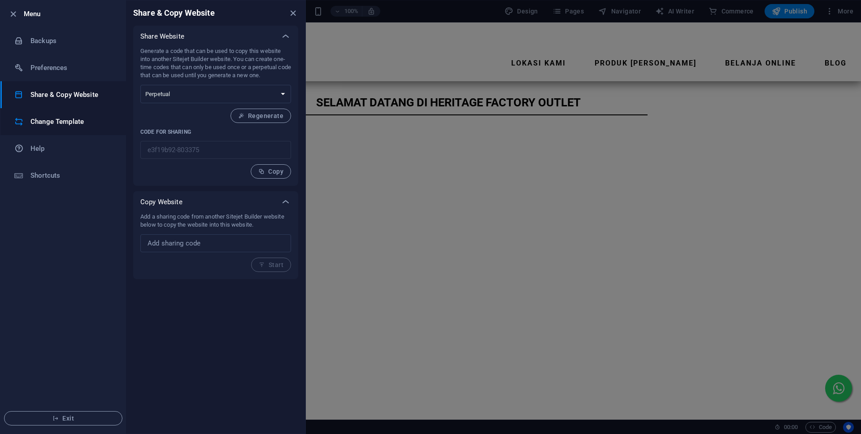
click at [79, 123] on h6 "Change Template" at bounding box center [71, 121] width 83 height 11
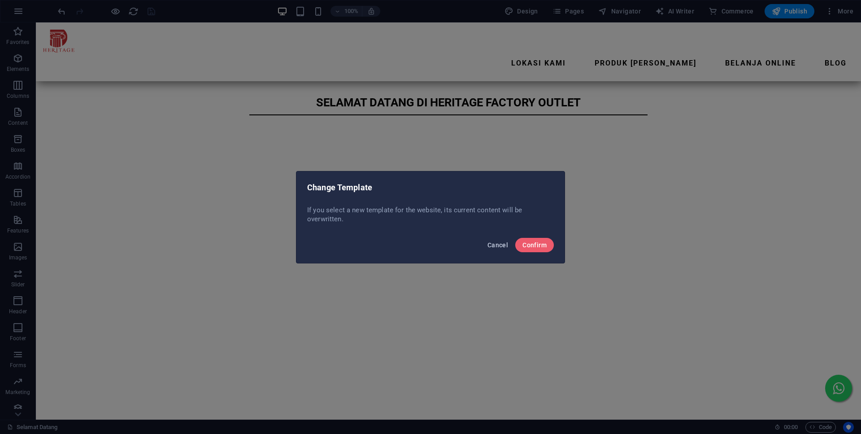
click at [503, 248] on button "Cancel" at bounding box center [498, 245] width 28 height 14
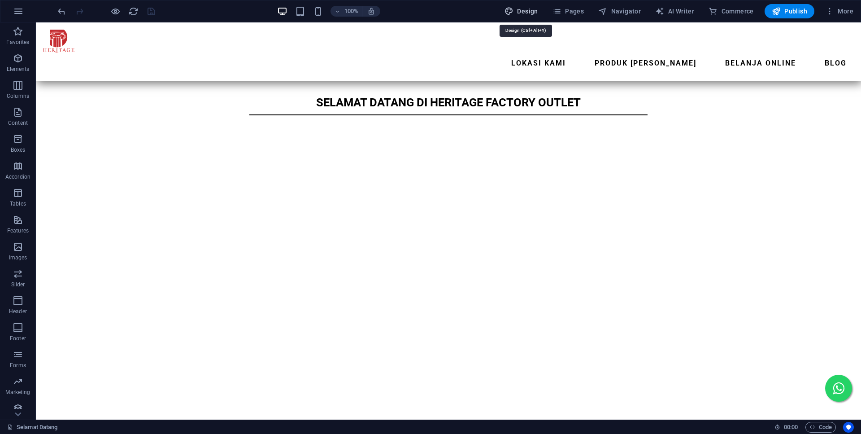
click at [525, 13] on span "Design" at bounding box center [521, 11] width 34 height 9
select select "px"
select select "300"
select select "px"
select select "rem"
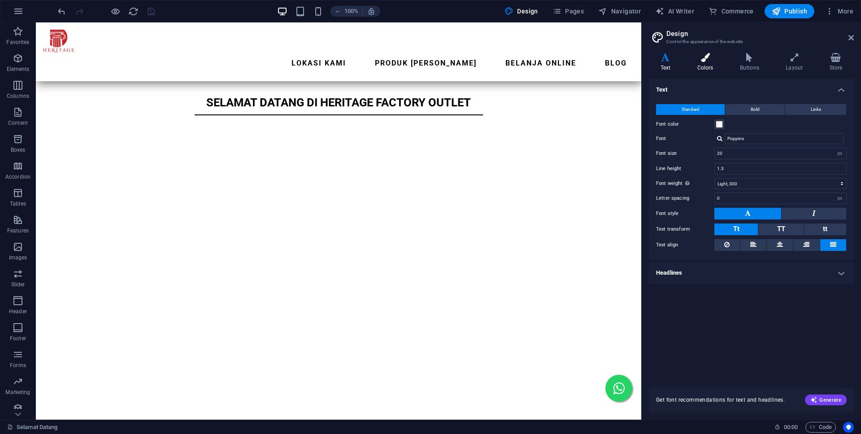
click at [711, 59] on icon at bounding box center [704, 57] width 39 height 9
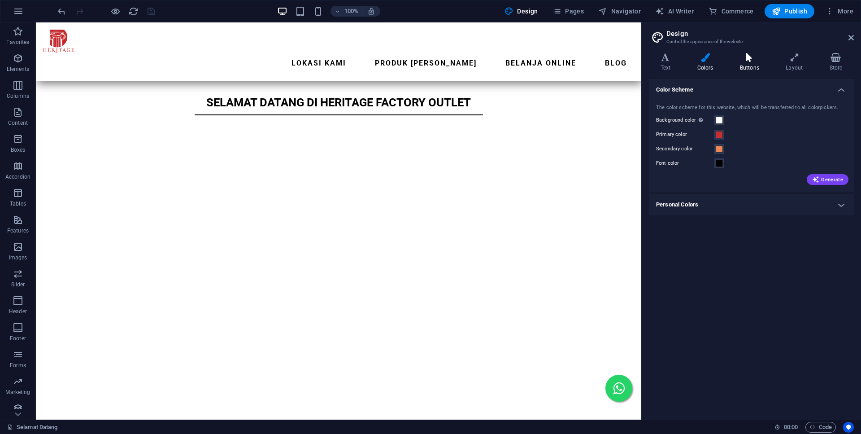
click at [754, 65] on h4 "Buttons" at bounding box center [751, 62] width 46 height 19
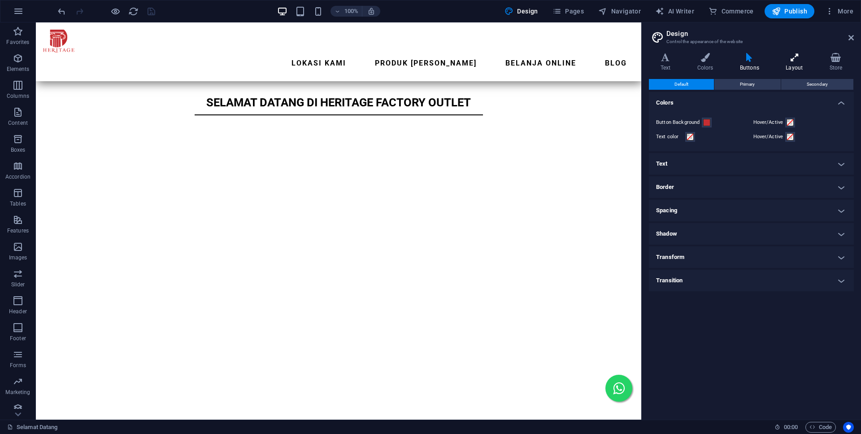
click at [798, 66] on h4 "Layout" at bounding box center [795, 62] width 43 height 19
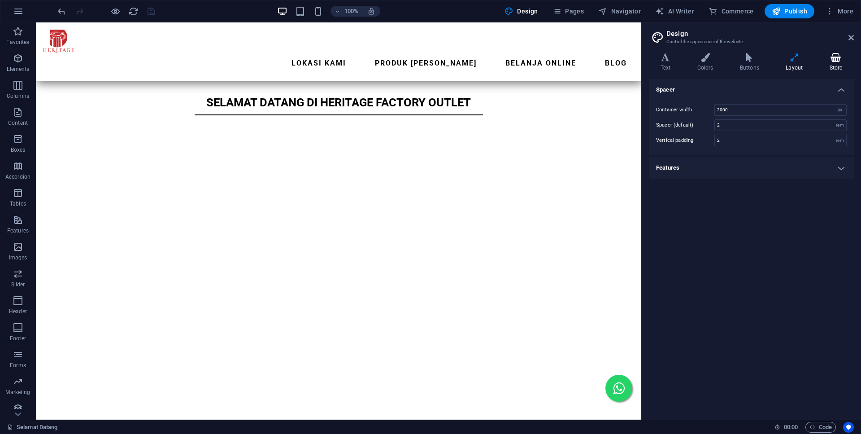
click at [835, 66] on h4 "Store" at bounding box center [836, 62] width 36 height 19
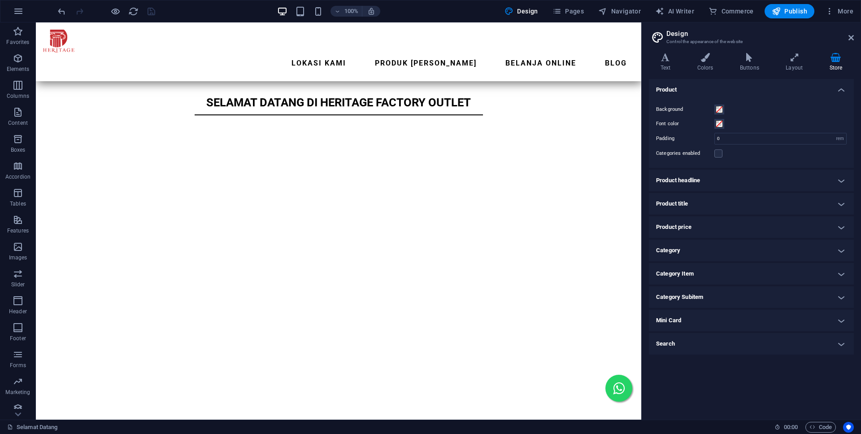
click at [708, 182] on h4 "Product headline" at bounding box center [751, 180] width 205 height 22
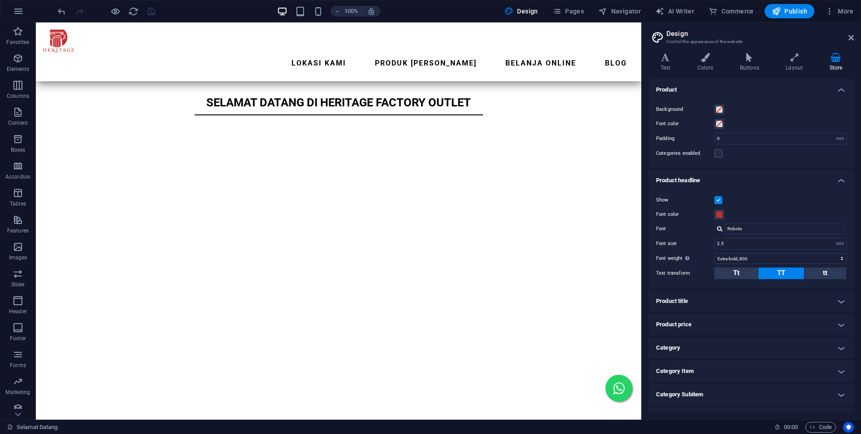
click at [708, 180] on h4 "Product headline" at bounding box center [751, 177] width 205 height 16
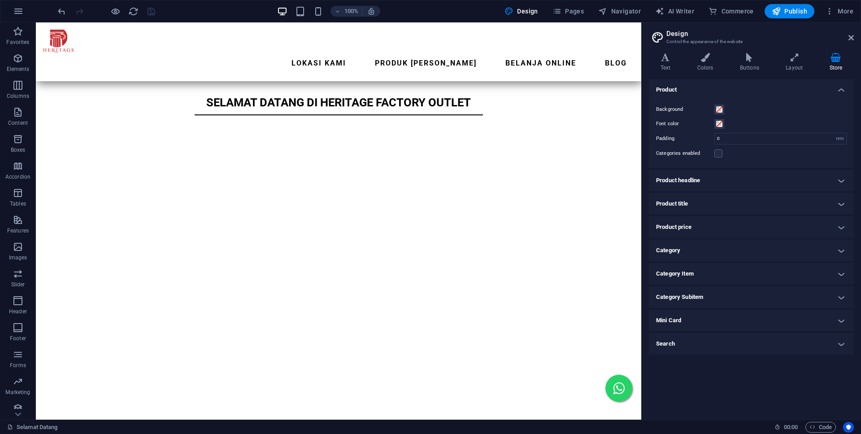
click at [694, 203] on h4 "Product title" at bounding box center [751, 204] width 205 height 22
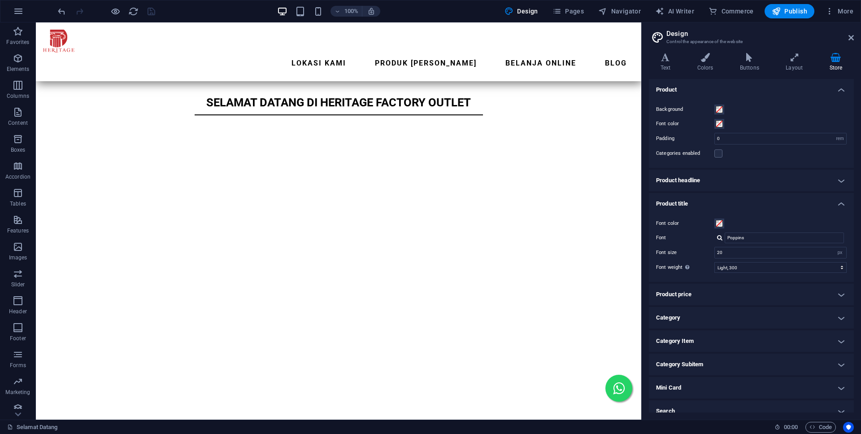
click at [694, 203] on h4 "Product title" at bounding box center [751, 201] width 205 height 16
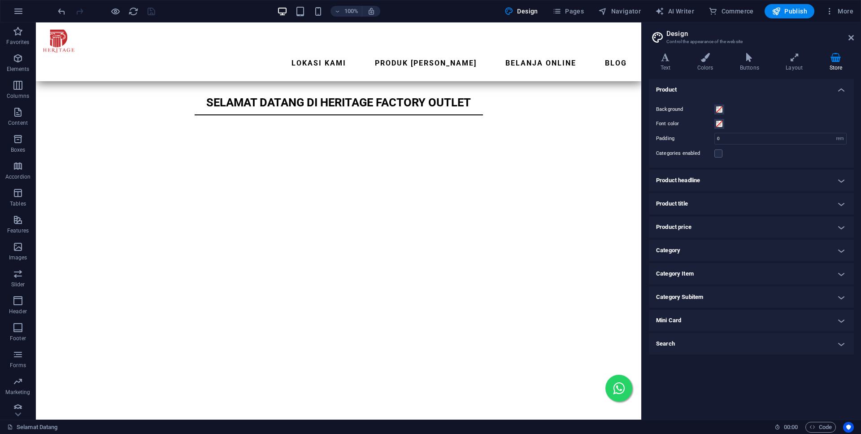
click at [689, 221] on h4 "Product price" at bounding box center [751, 227] width 205 height 22
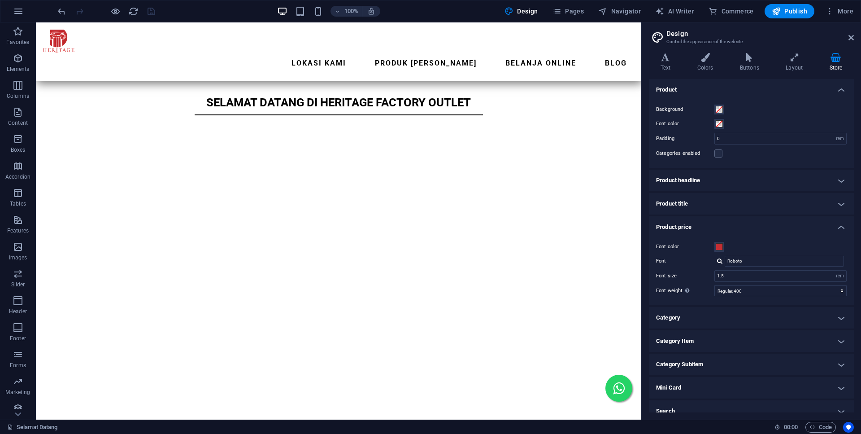
click at [689, 223] on h4 "Product price" at bounding box center [751, 224] width 205 height 16
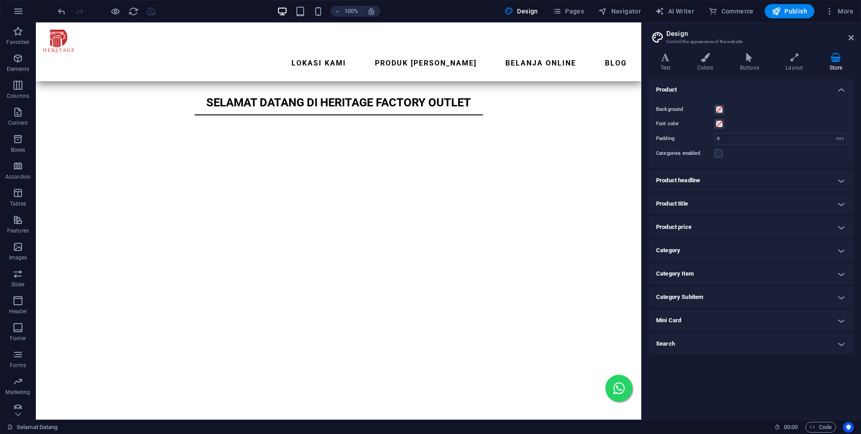
click at [690, 248] on h4 "Category" at bounding box center [751, 250] width 205 height 22
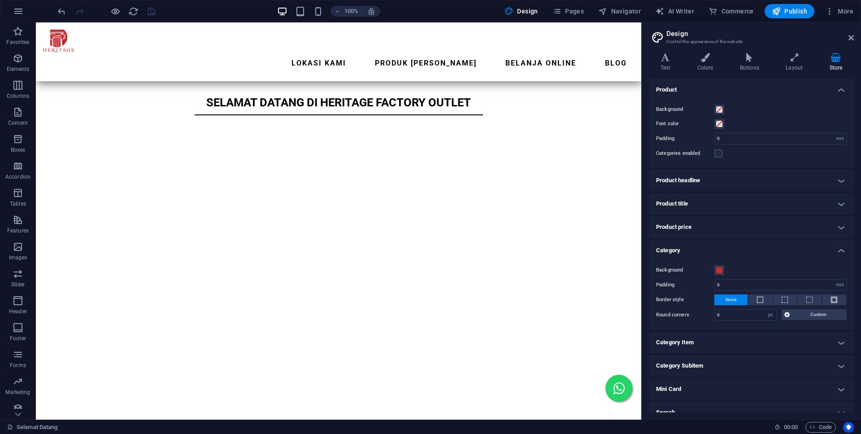
click at [690, 248] on h4 "Category" at bounding box center [751, 247] width 205 height 16
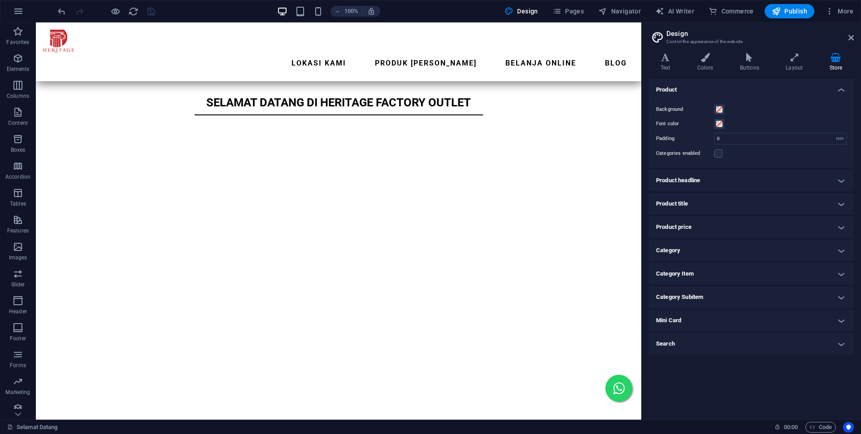
click at [688, 274] on h4 "Category Item" at bounding box center [751, 274] width 205 height 22
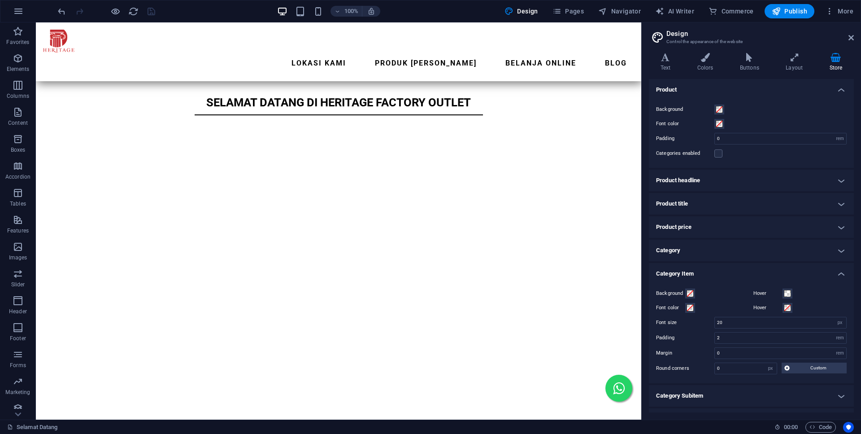
click at [688, 273] on h4 "Category Item" at bounding box center [751, 271] width 205 height 16
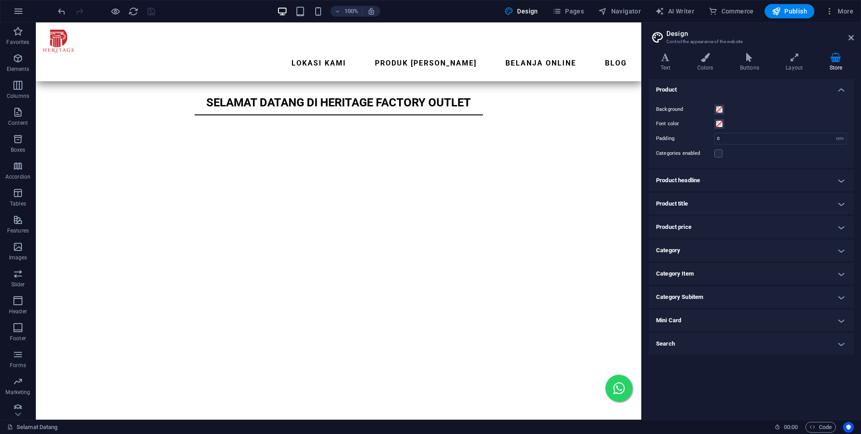
click at [687, 299] on h4 "Category Subitem" at bounding box center [751, 297] width 205 height 22
click at [688, 297] on h4 "Category Subitem" at bounding box center [751, 294] width 205 height 16
click at [685, 321] on h4 "Mini Card" at bounding box center [751, 320] width 205 height 22
click at [685, 321] on h4 "Mini Card" at bounding box center [751, 317] width 205 height 16
click at [681, 350] on h4 "Search" at bounding box center [751, 344] width 205 height 22
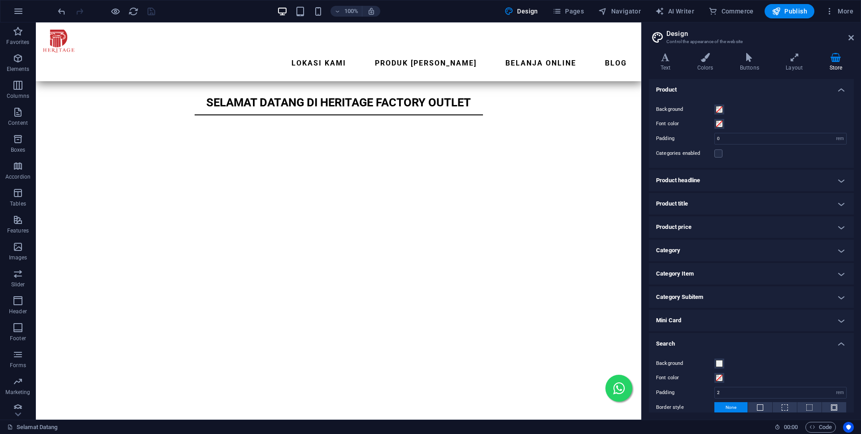
click at [680, 344] on h4 "Search" at bounding box center [751, 341] width 205 height 16
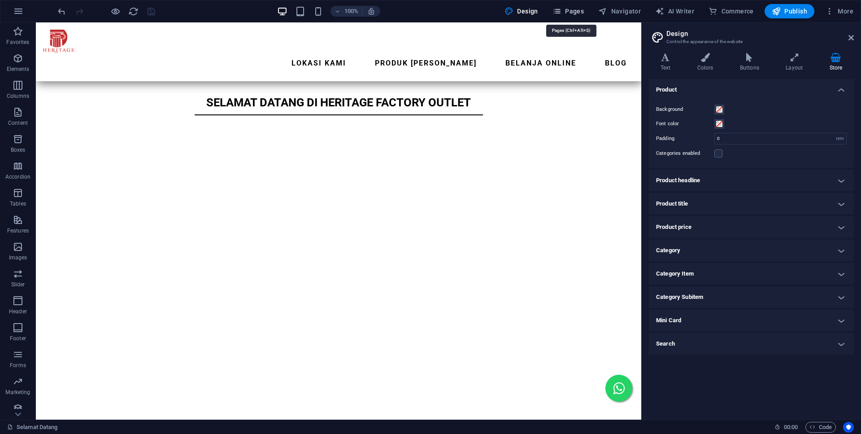
click at [578, 8] on span "Pages" at bounding box center [567, 11] width 31 height 9
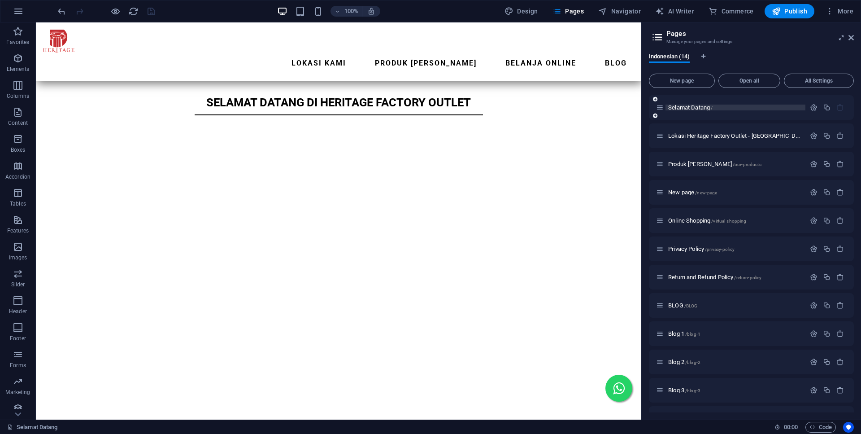
click at [715, 106] on p "Selamat Datang /" at bounding box center [735, 107] width 134 height 6
click at [817, 110] on icon "button" at bounding box center [814, 108] width 8 height 8
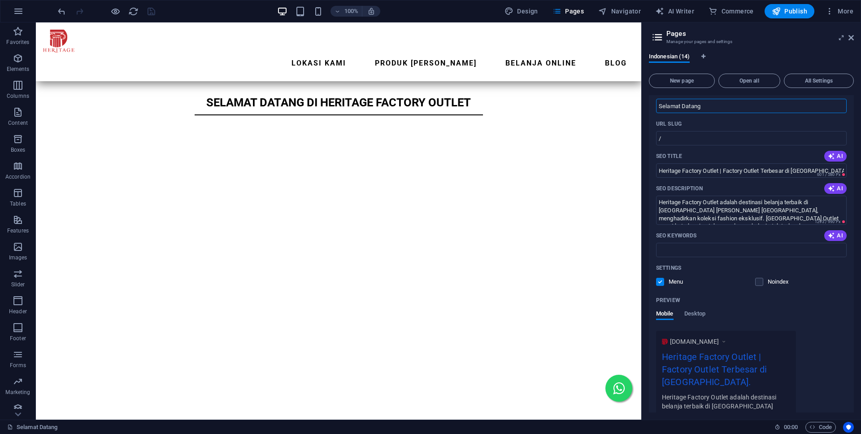
scroll to position [81, 0]
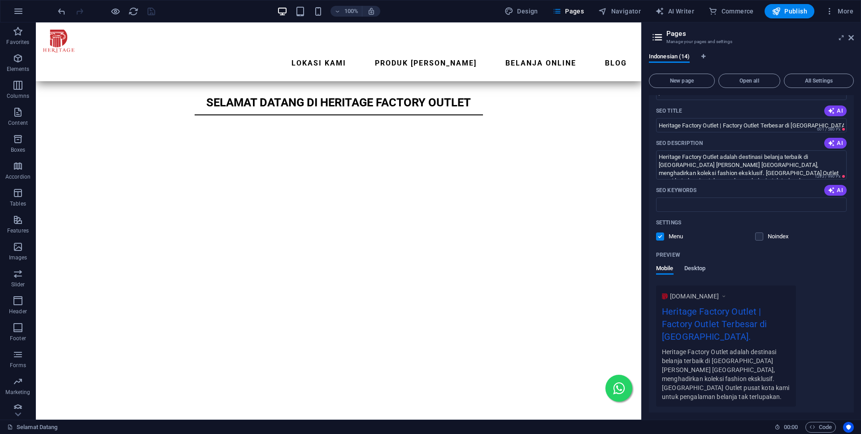
click at [694, 266] on span "Desktop" at bounding box center [695, 269] width 22 height 13
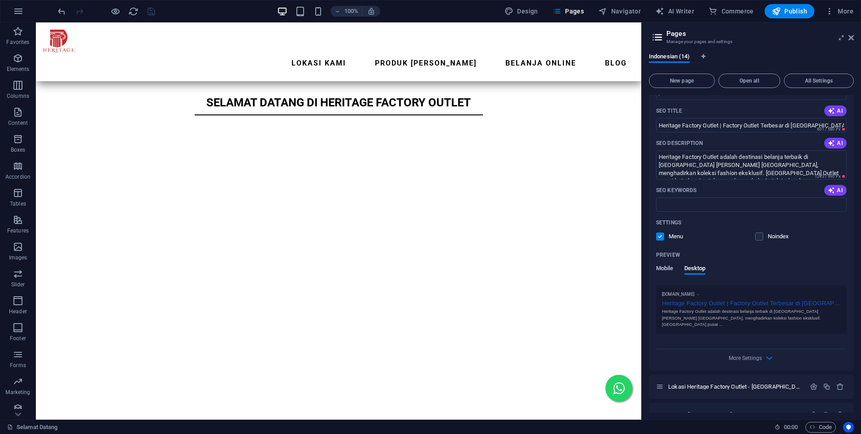
click at [659, 270] on span "Mobile" at bounding box center [664, 269] width 17 height 13
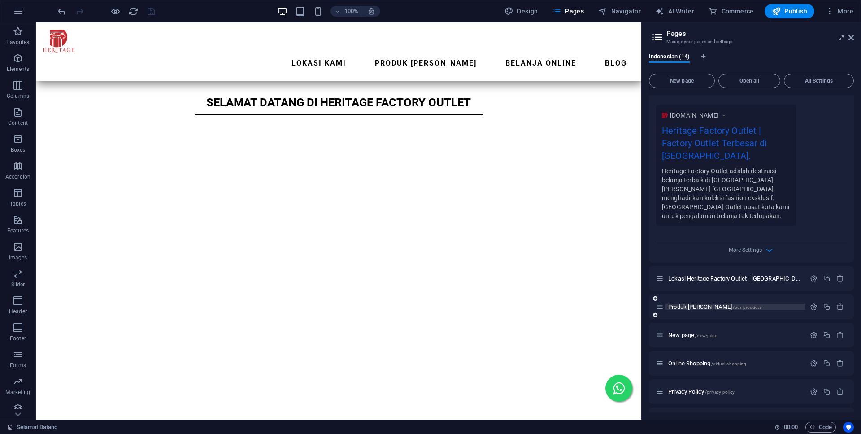
scroll to position [282, 0]
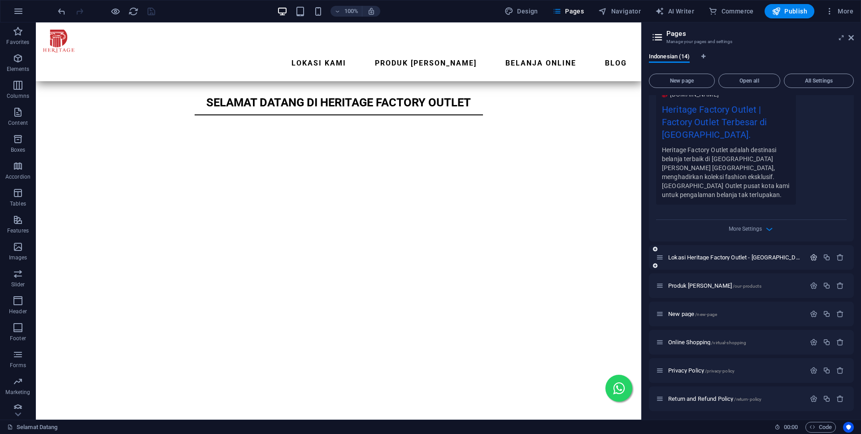
click at [815, 253] on icon "button" at bounding box center [814, 257] width 8 height 8
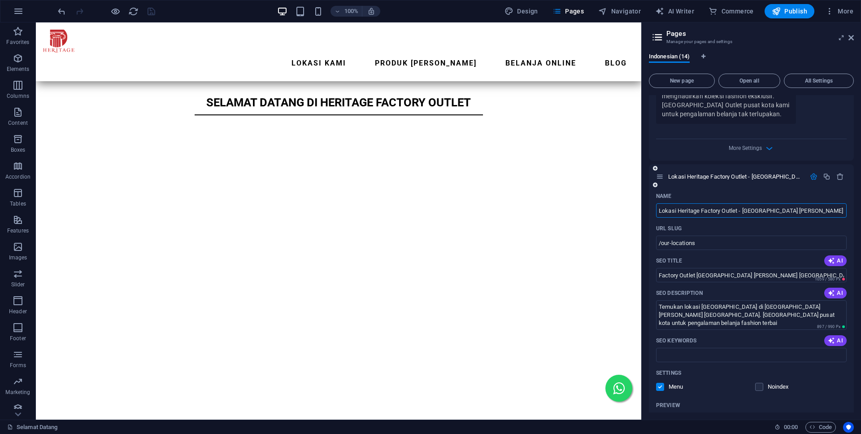
scroll to position [484, 0]
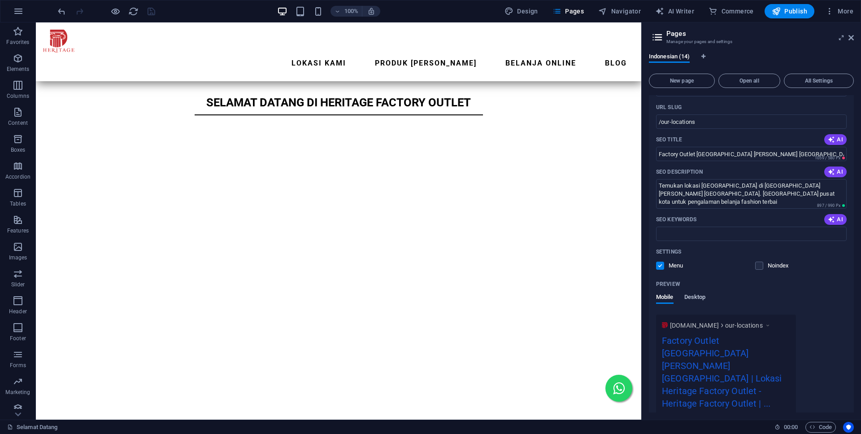
click at [692, 291] on span "Desktop" at bounding box center [695, 297] width 22 height 13
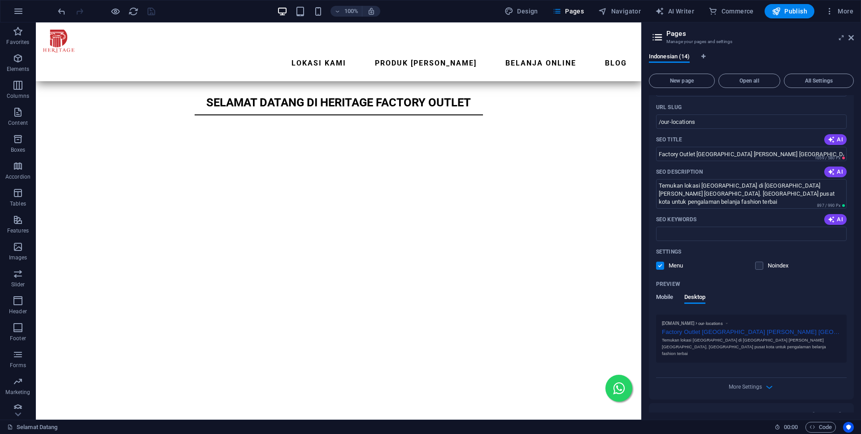
click at [658, 291] on span "Mobile" at bounding box center [664, 297] width 17 height 13
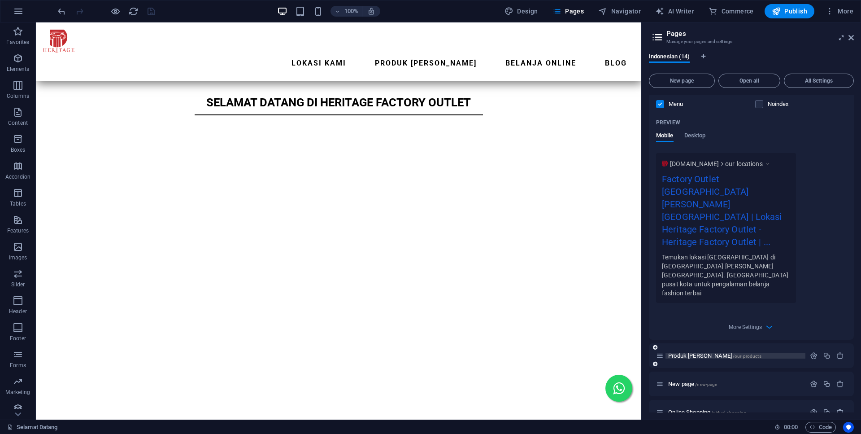
scroll to position [767, 0]
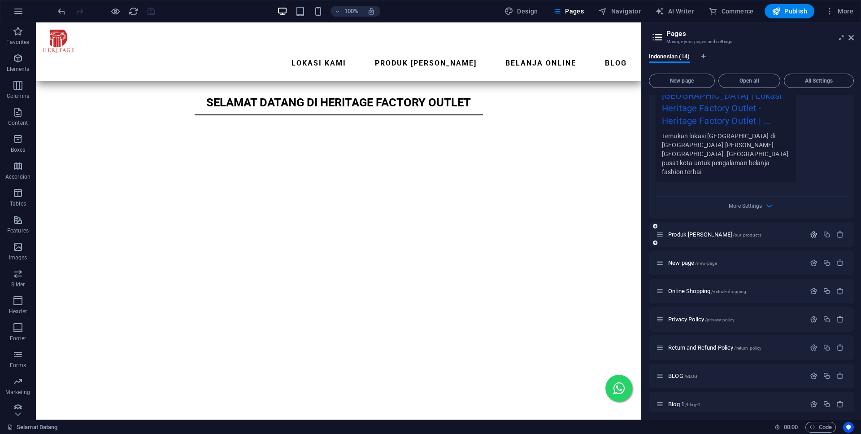
click at [813, 230] on icon "button" at bounding box center [814, 234] width 8 height 8
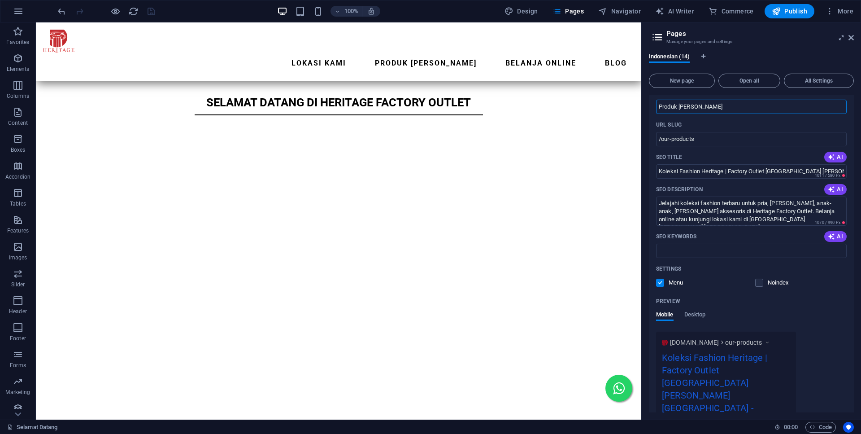
scroll to position [1089, 0]
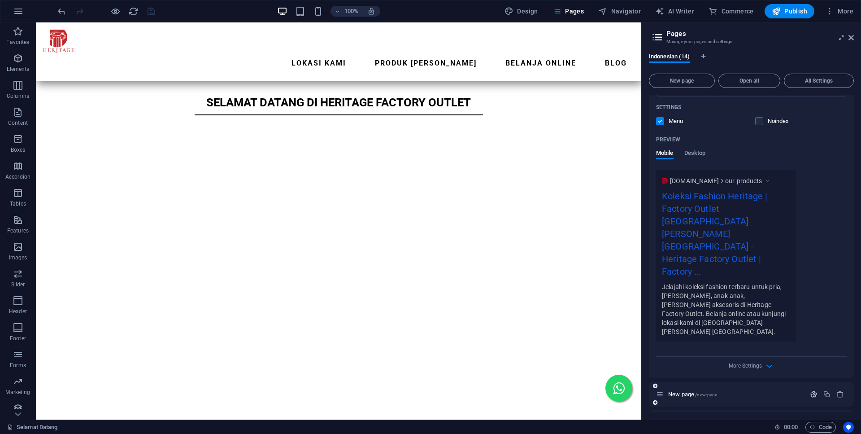
click at [815, 390] on icon "button" at bounding box center [814, 394] width 8 height 8
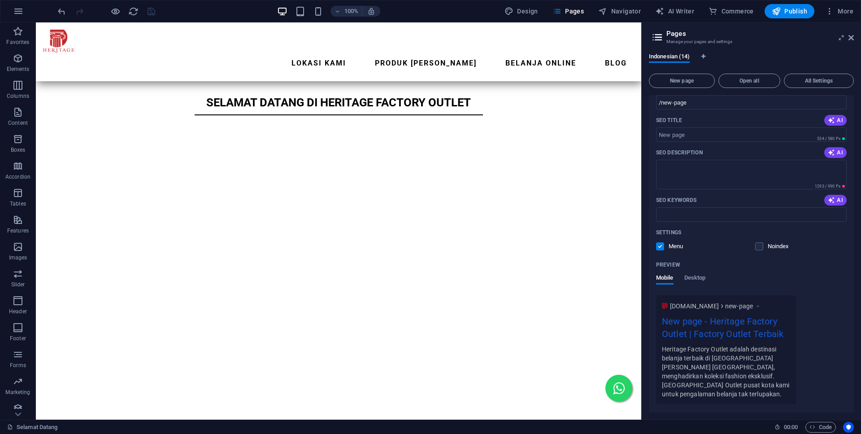
scroll to position [1452, 0]
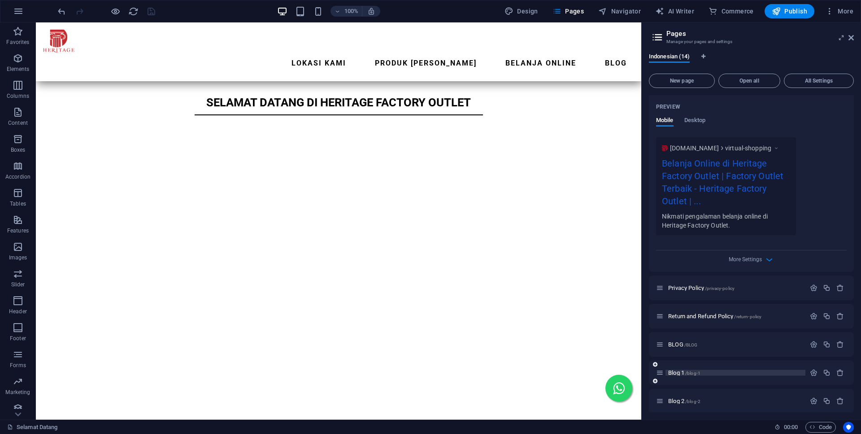
scroll to position [2034, 0]
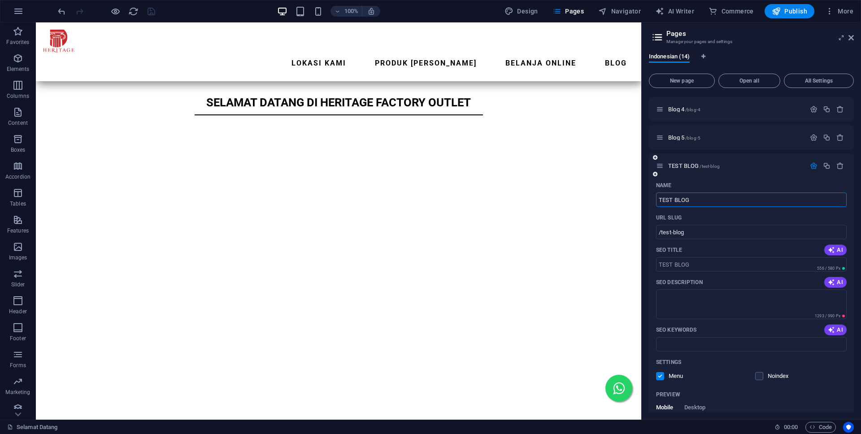
scroll to position [2417, 0]
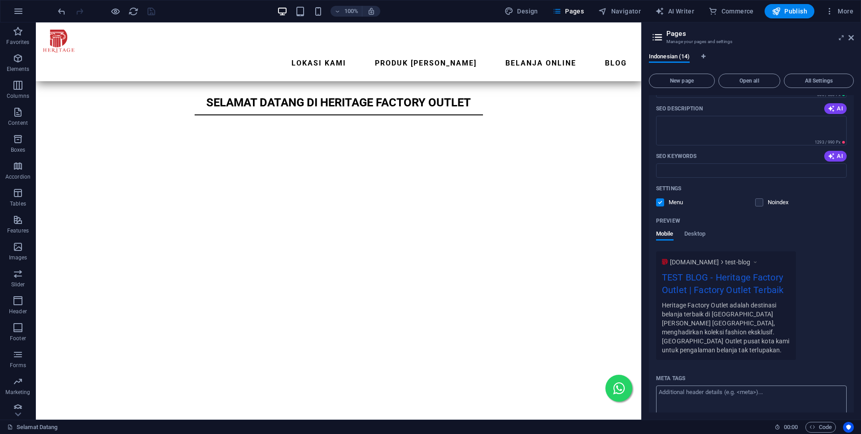
click at [754, 385] on textarea "Meta tags ​" at bounding box center [751, 399] width 191 height 29
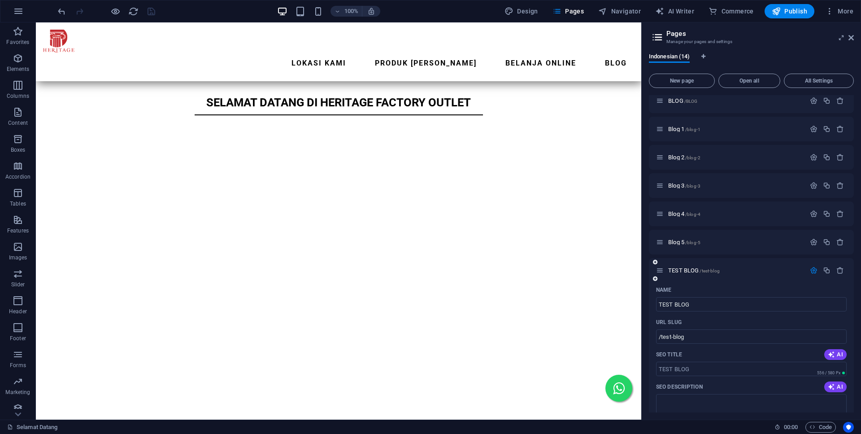
scroll to position [2223, 0]
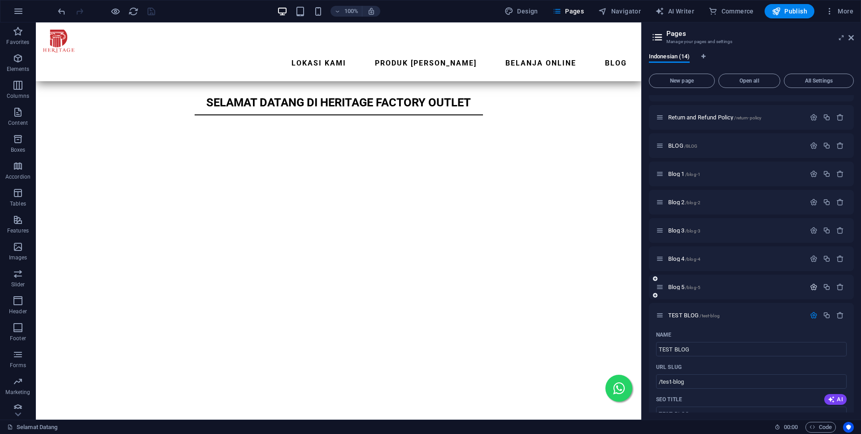
click at [811, 283] on icon "button" at bounding box center [814, 287] width 8 height 8
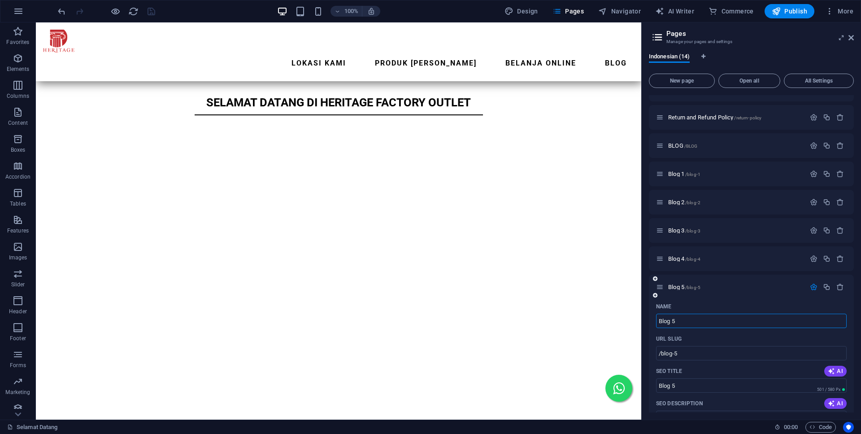
scroll to position [2384, 0]
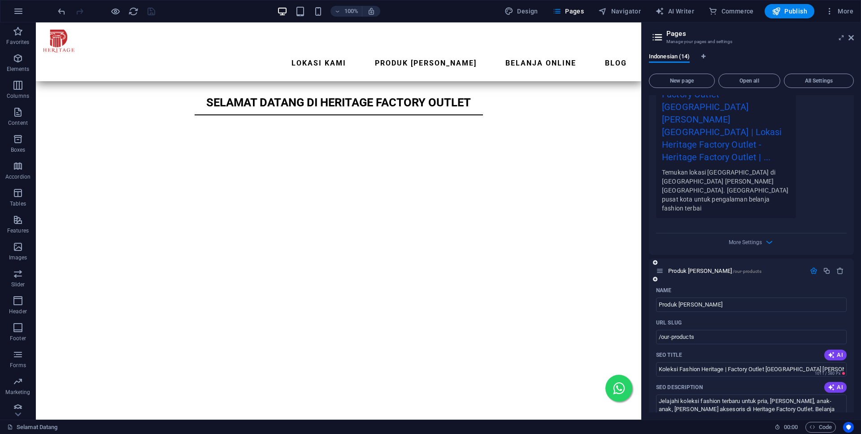
scroll to position [488, 0]
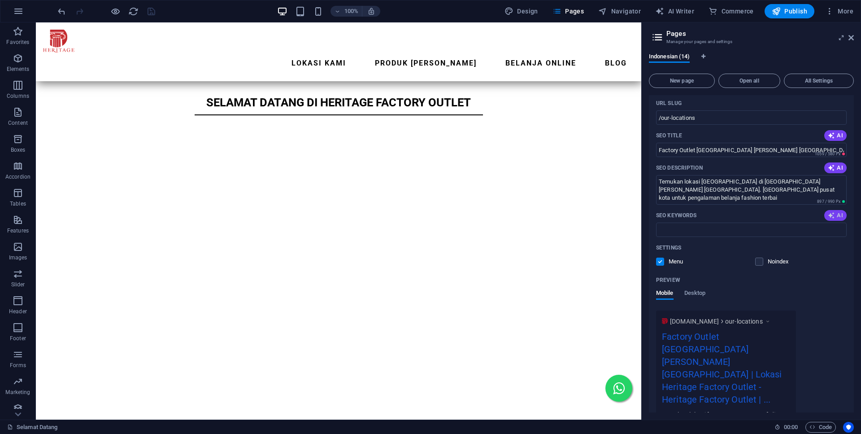
click at [828, 212] on icon "button" at bounding box center [831, 215] width 7 height 7
type input "heritage factory outlet, [GEOGRAPHIC_DATA], factory outlet [GEOGRAPHIC_DATA], k…"
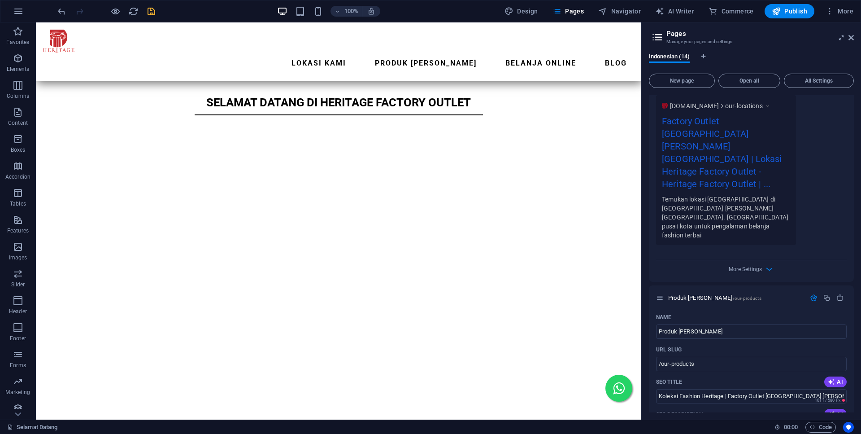
scroll to position [730, 0]
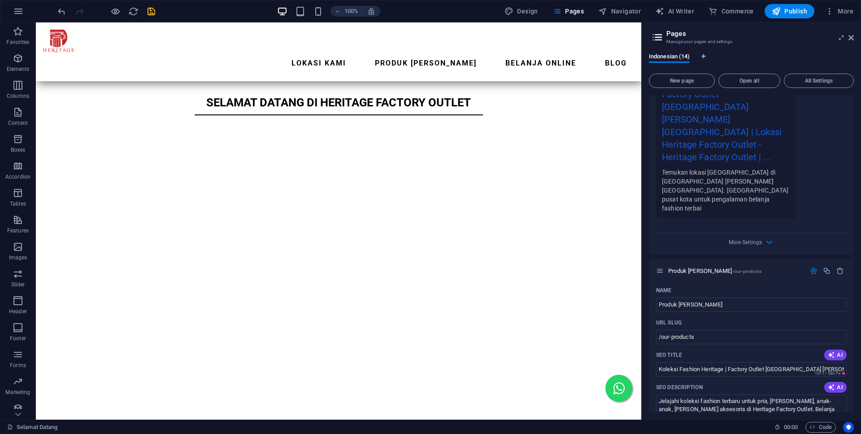
click at [736, 233] on div "More Settings" at bounding box center [751, 240] width 191 height 14
click at [750, 239] on span "More Settings" at bounding box center [744, 242] width 33 height 6
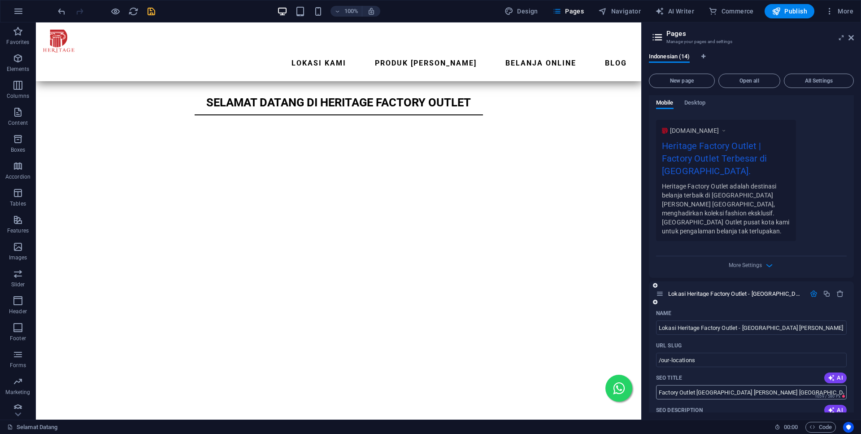
scroll to position [4, 0]
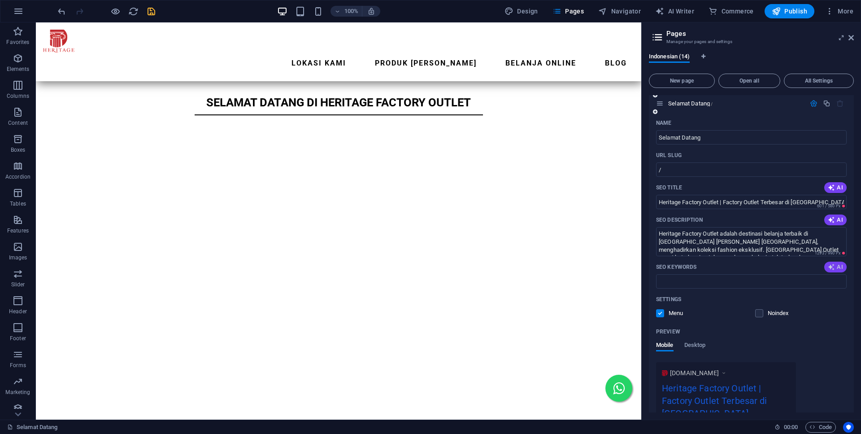
click at [835, 269] on icon "button" at bounding box center [831, 266] width 7 height 7
type input "heritage factory outlet, factory outlet terbaik, belanja fashion [GEOGRAPHIC_DA…"
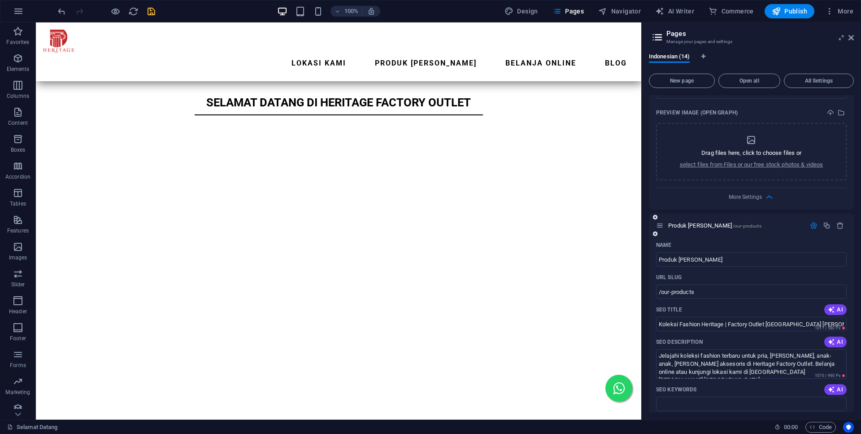
scroll to position [928, 0]
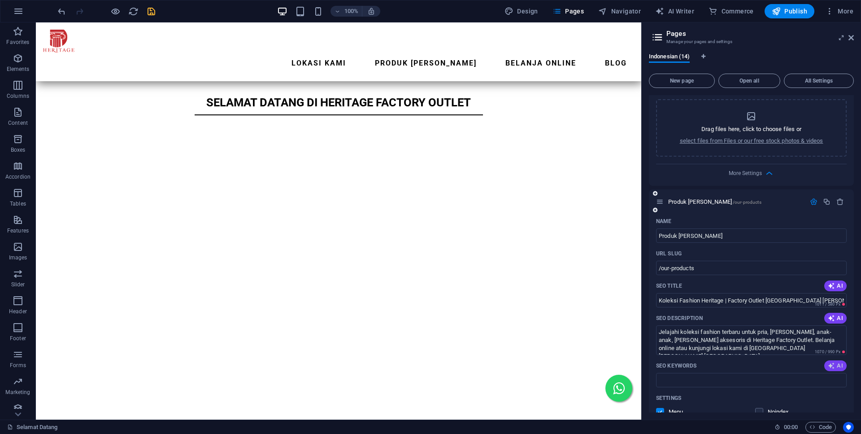
click at [828, 362] on icon "button" at bounding box center [831, 365] width 7 height 7
type input "koleksi fashion, outlet fashion, aksesoris anak-anak, fashion pria [PERSON_NAME…"
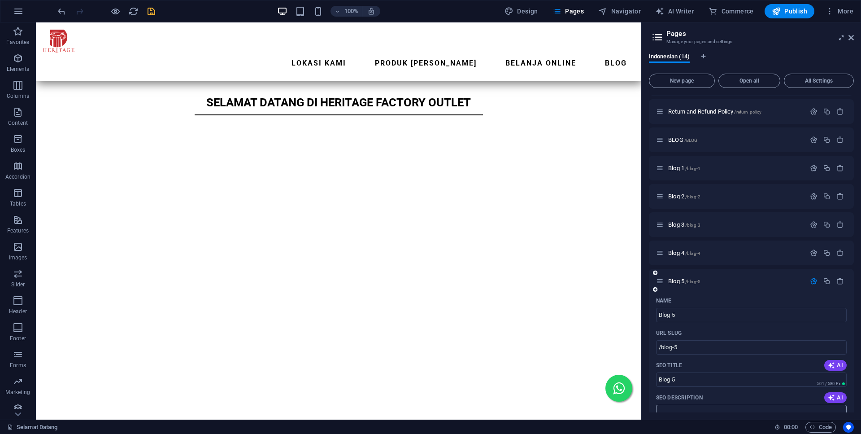
scroll to position [2380, 0]
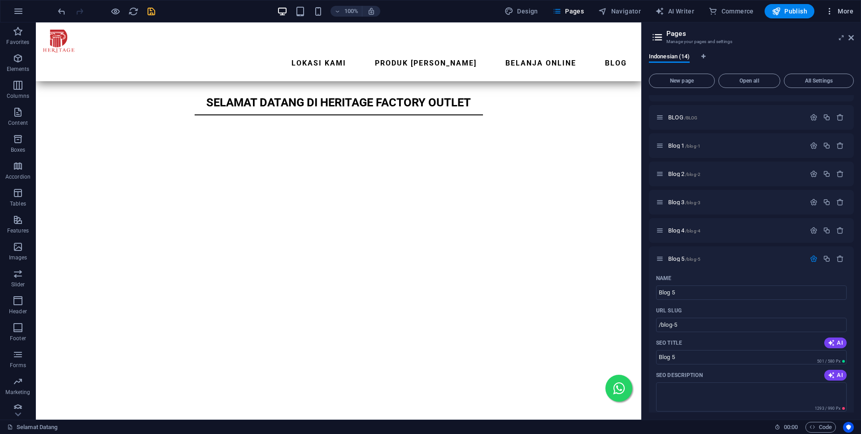
click at [840, 14] on span "More" at bounding box center [839, 11] width 28 height 9
click at [824, 37] on h6 "Website Settings" at bounding box center [819, 34] width 53 height 11
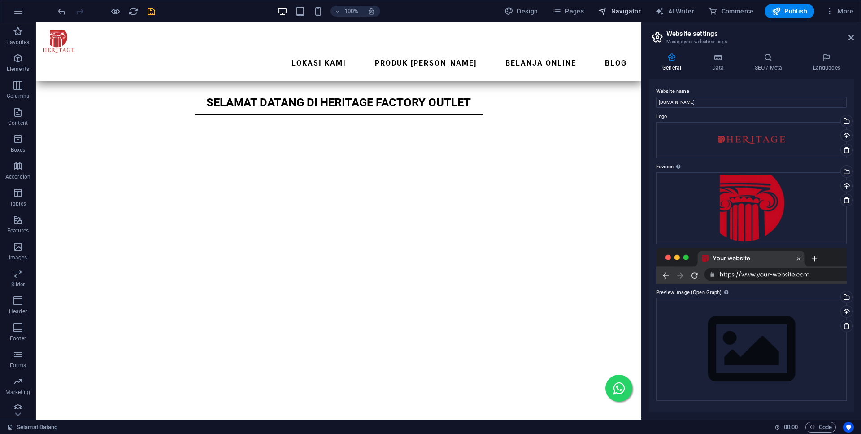
click at [635, 11] on span "Navigator" at bounding box center [619, 11] width 43 height 9
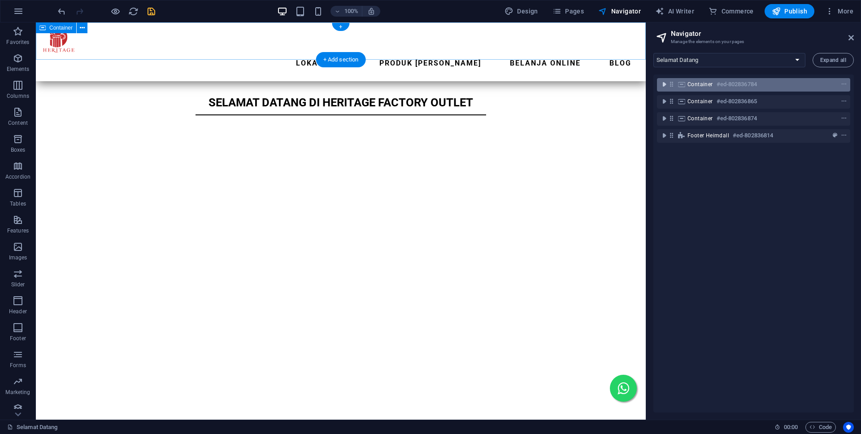
click at [664, 82] on icon "toggle-expand" at bounding box center [663, 84] width 9 height 9
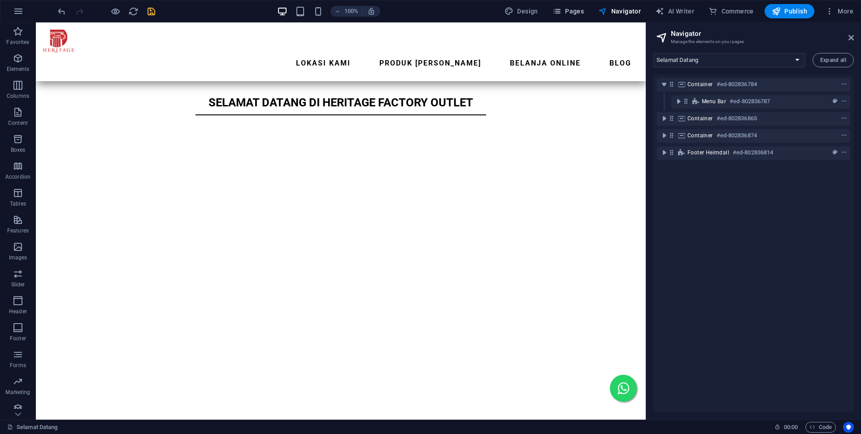
click at [578, 17] on button "Pages" at bounding box center [568, 11] width 39 height 14
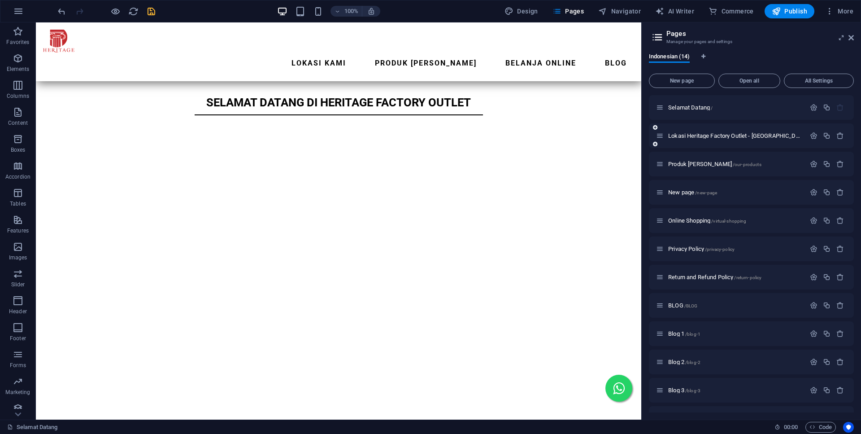
click at [743, 129] on div "Lokasi Heritage Factory Outlet - [GEOGRAPHIC_DATA] [PERSON_NAME] [GEOGRAPHIC_DA…" at bounding box center [751, 135] width 205 height 25
click at [815, 135] on icon "button" at bounding box center [814, 136] width 8 height 8
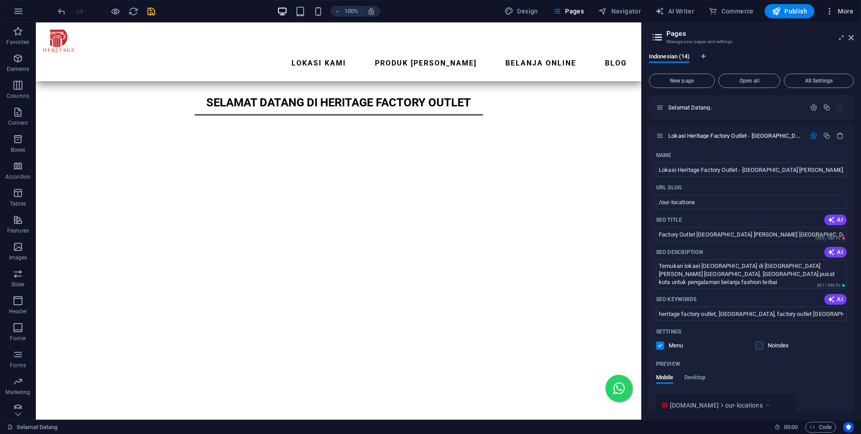
click at [838, 13] on span "More" at bounding box center [839, 11] width 28 height 9
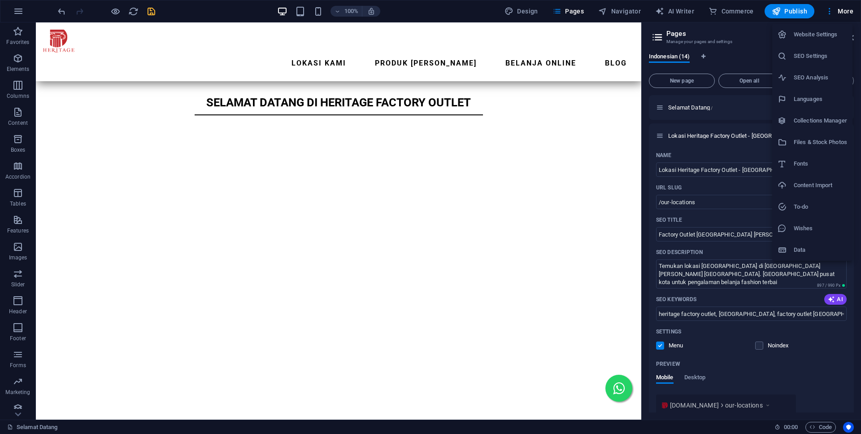
click at [829, 59] on h6 "SEO Settings" at bounding box center [819, 56] width 53 height 11
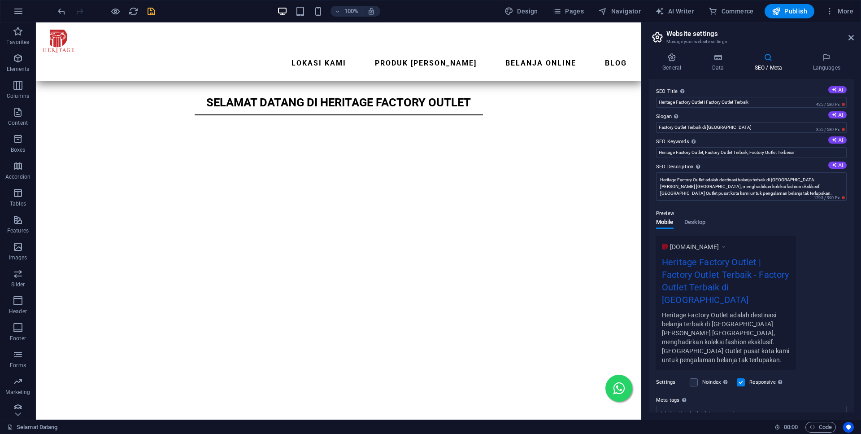
scroll to position [58, 0]
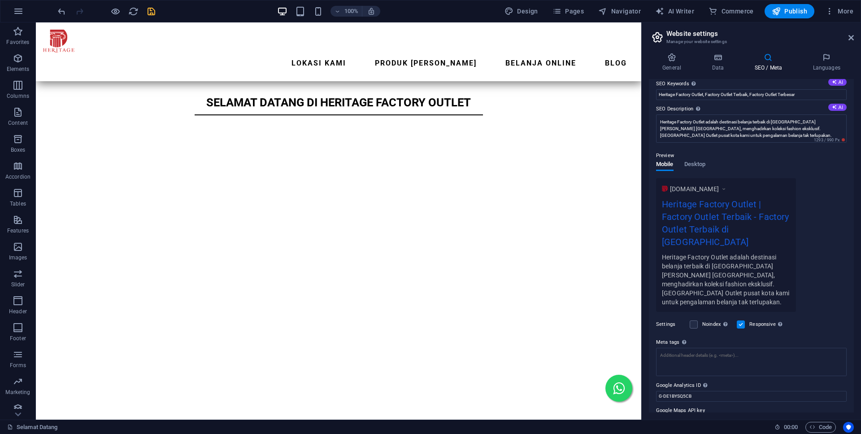
click at [155, 10] on icon "save" at bounding box center [151, 11] width 10 height 10
